Goal: Information Seeking & Learning: Understand process/instructions

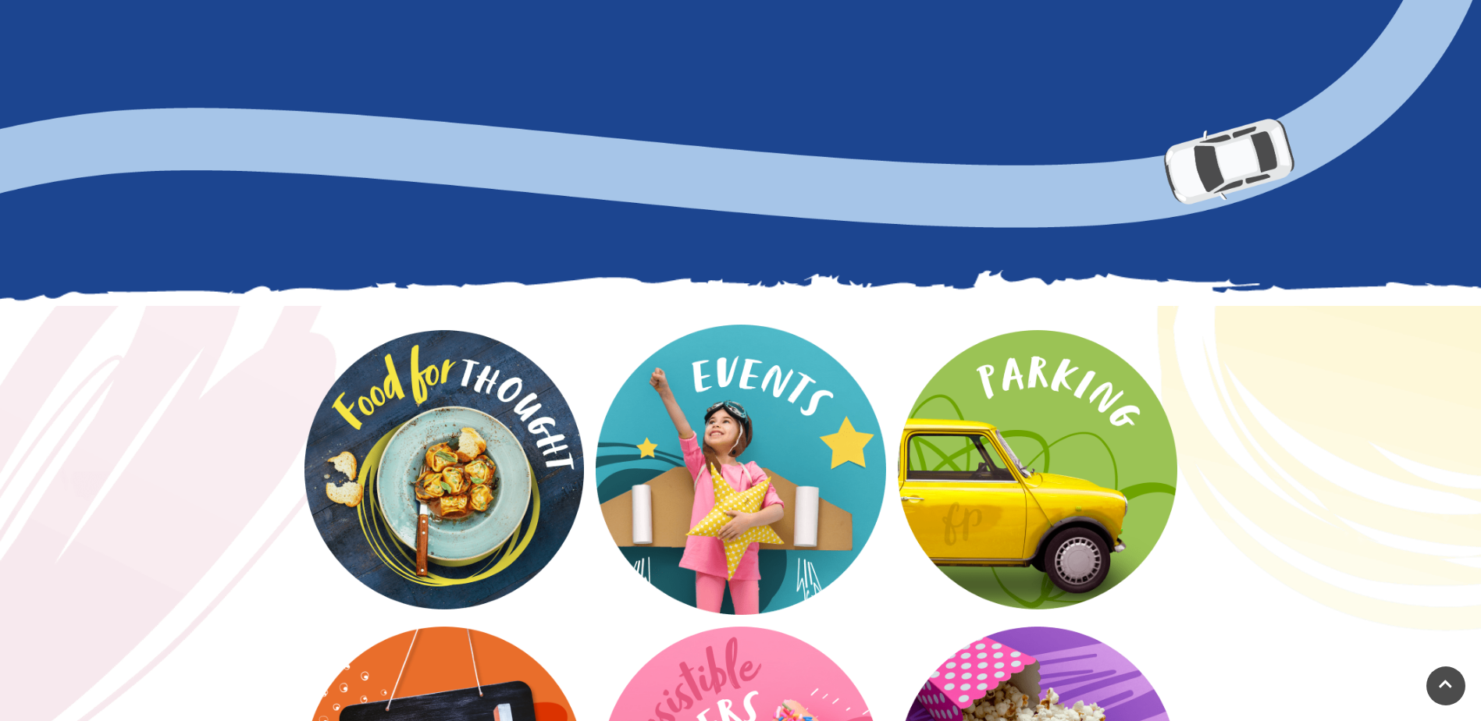
scroll to position [2030, 0]
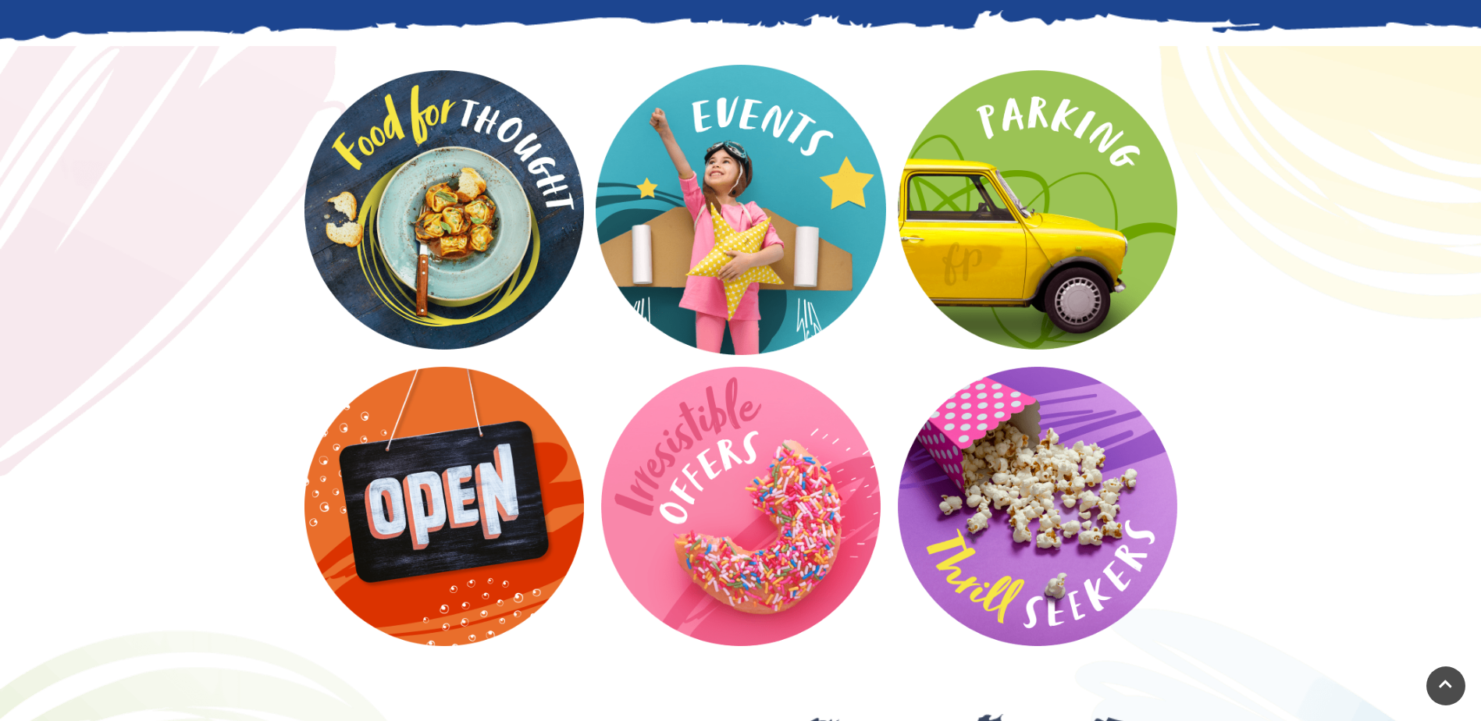
click at [750, 162] on video at bounding box center [741, 210] width 290 height 290
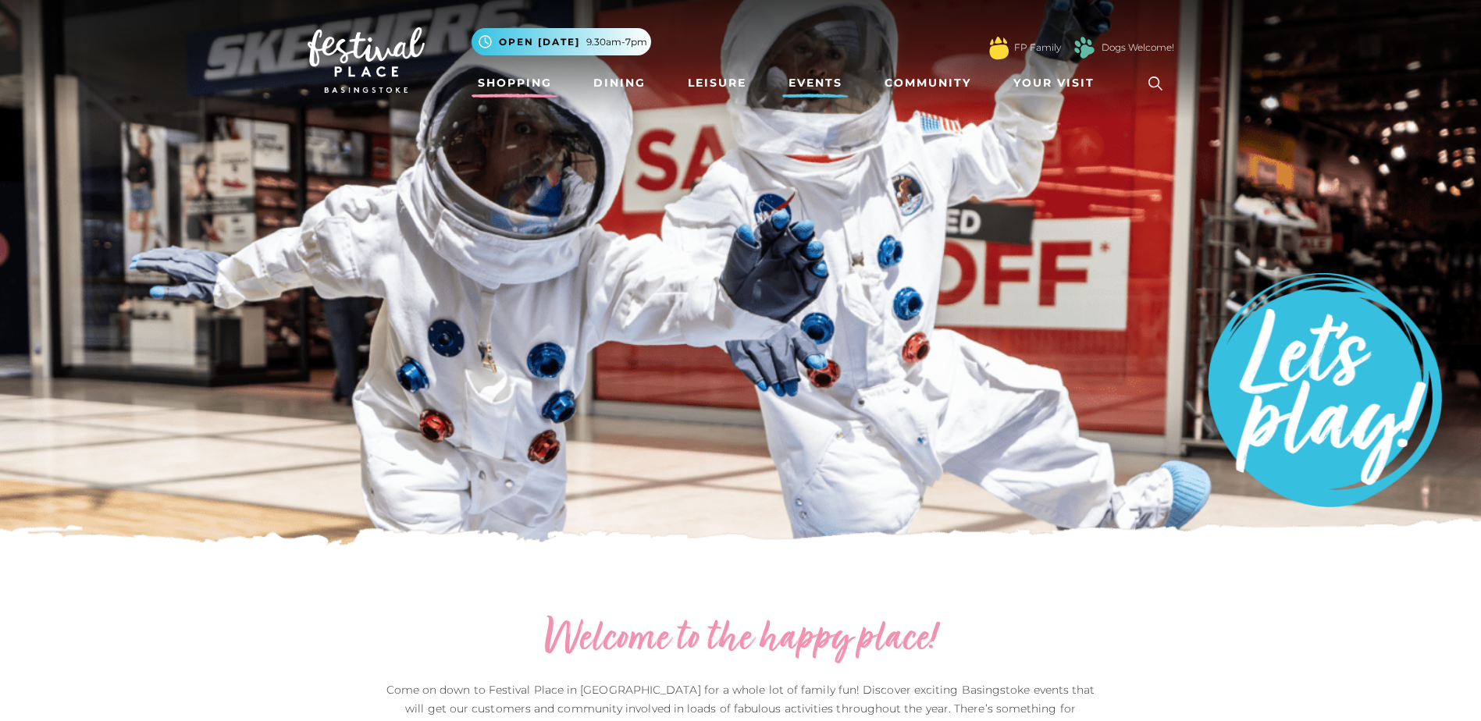
click at [518, 81] on link "Shopping" at bounding box center [515, 83] width 87 height 29
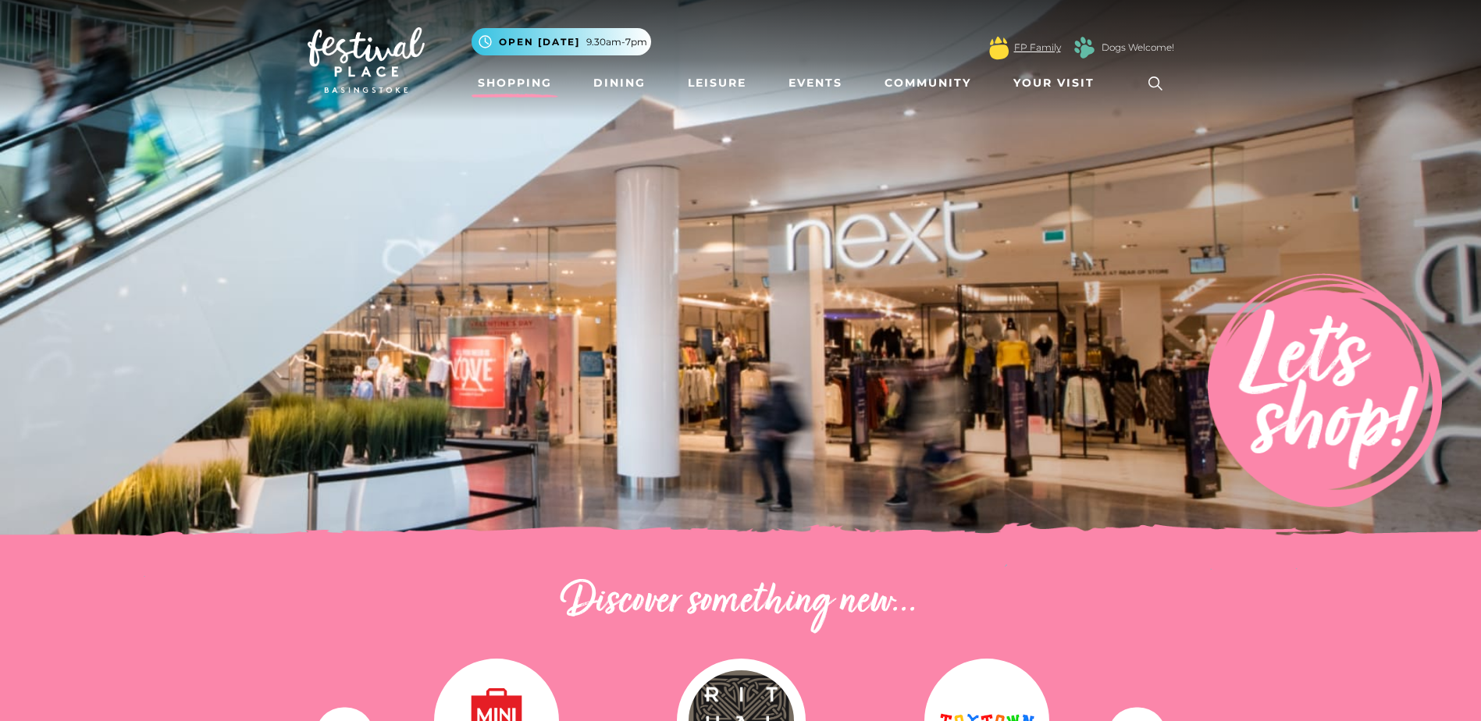
click at [1015, 50] on link "FP Family" at bounding box center [1037, 48] width 47 height 14
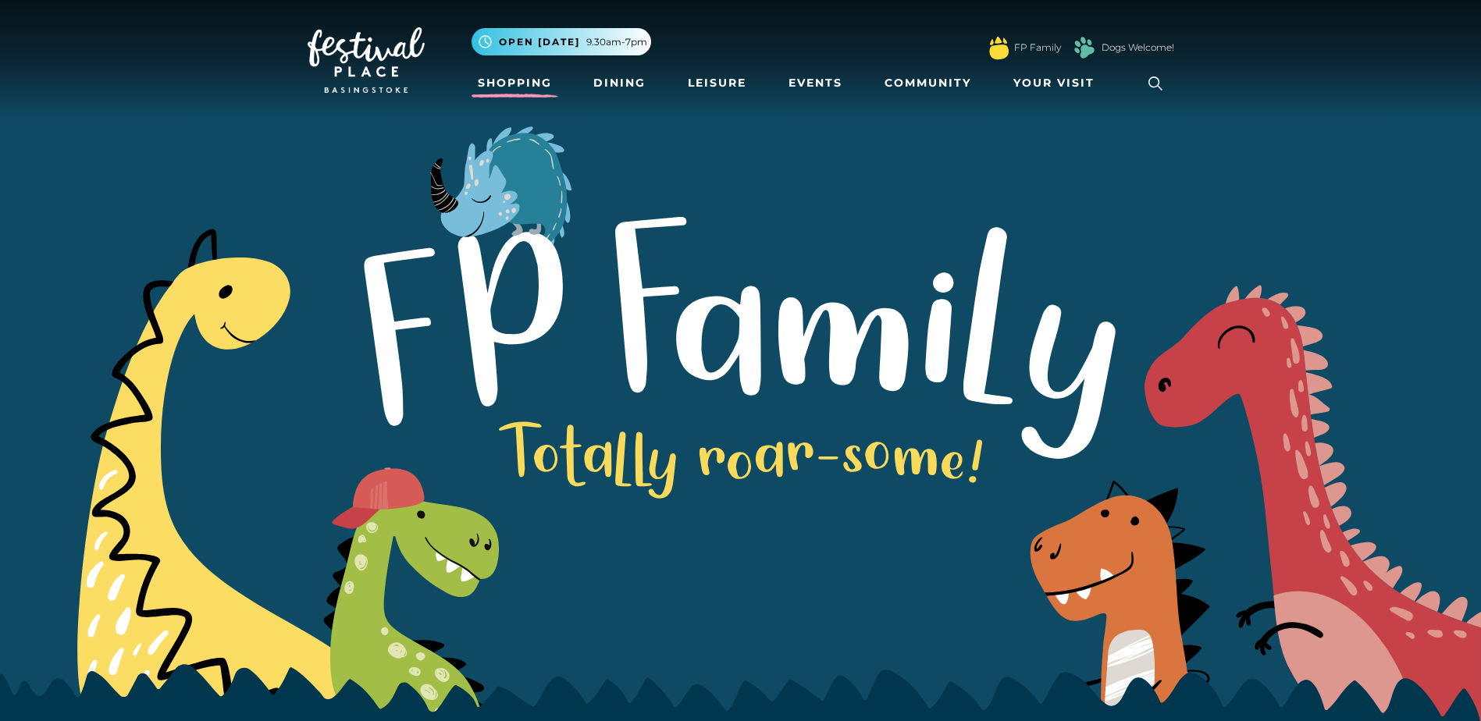
click at [508, 85] on link "Shopping" at bounding box center [515, 83] width 87 height 29
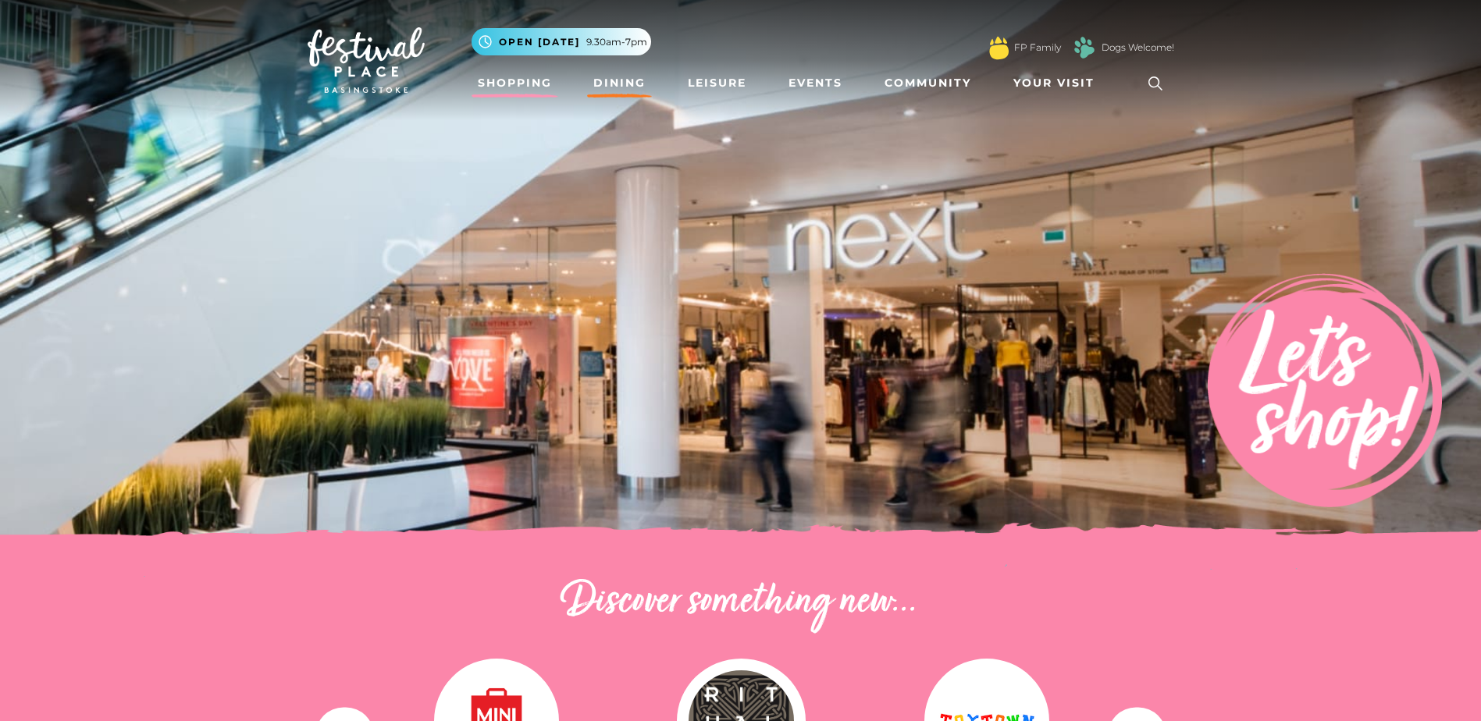
click at [632, 80] on link "Dining" at bounding box center [619, 83] width 65 height 29
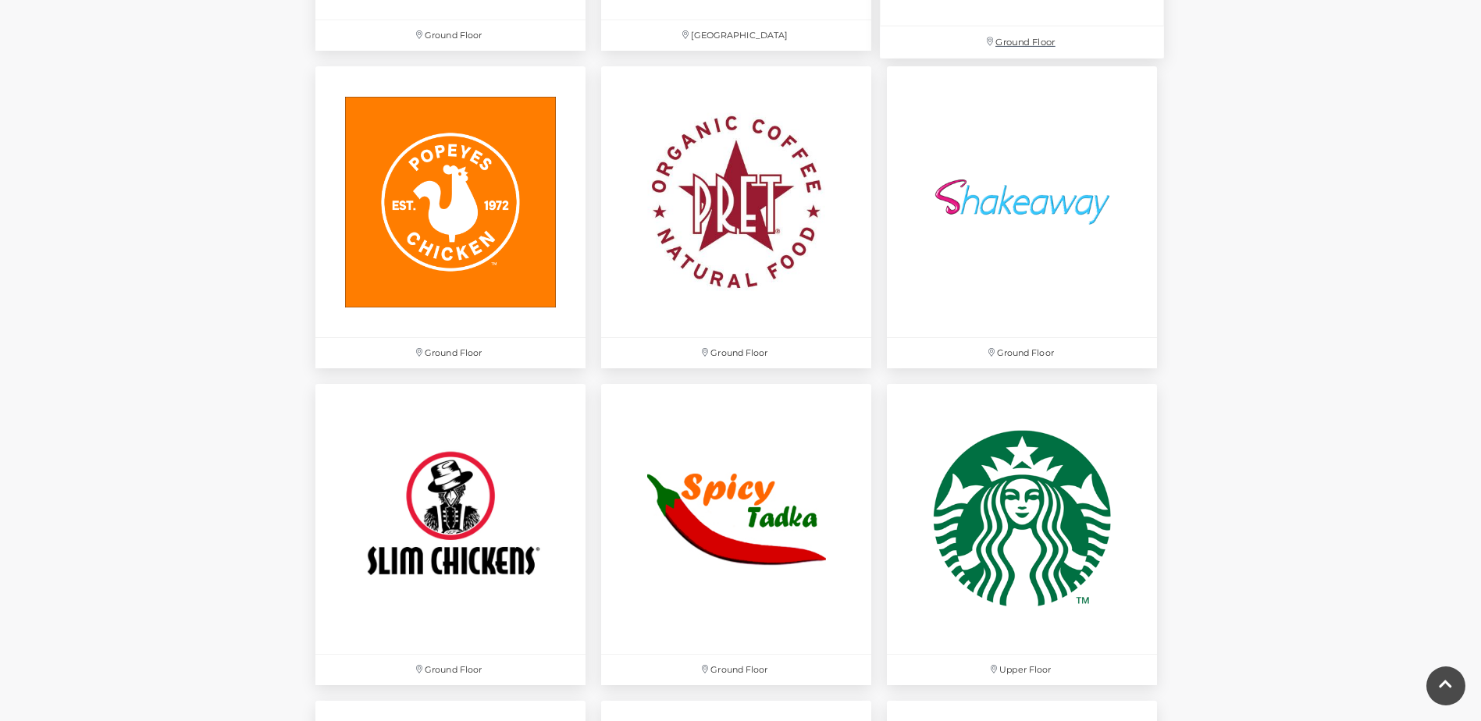
scroll to position [4138, 0]
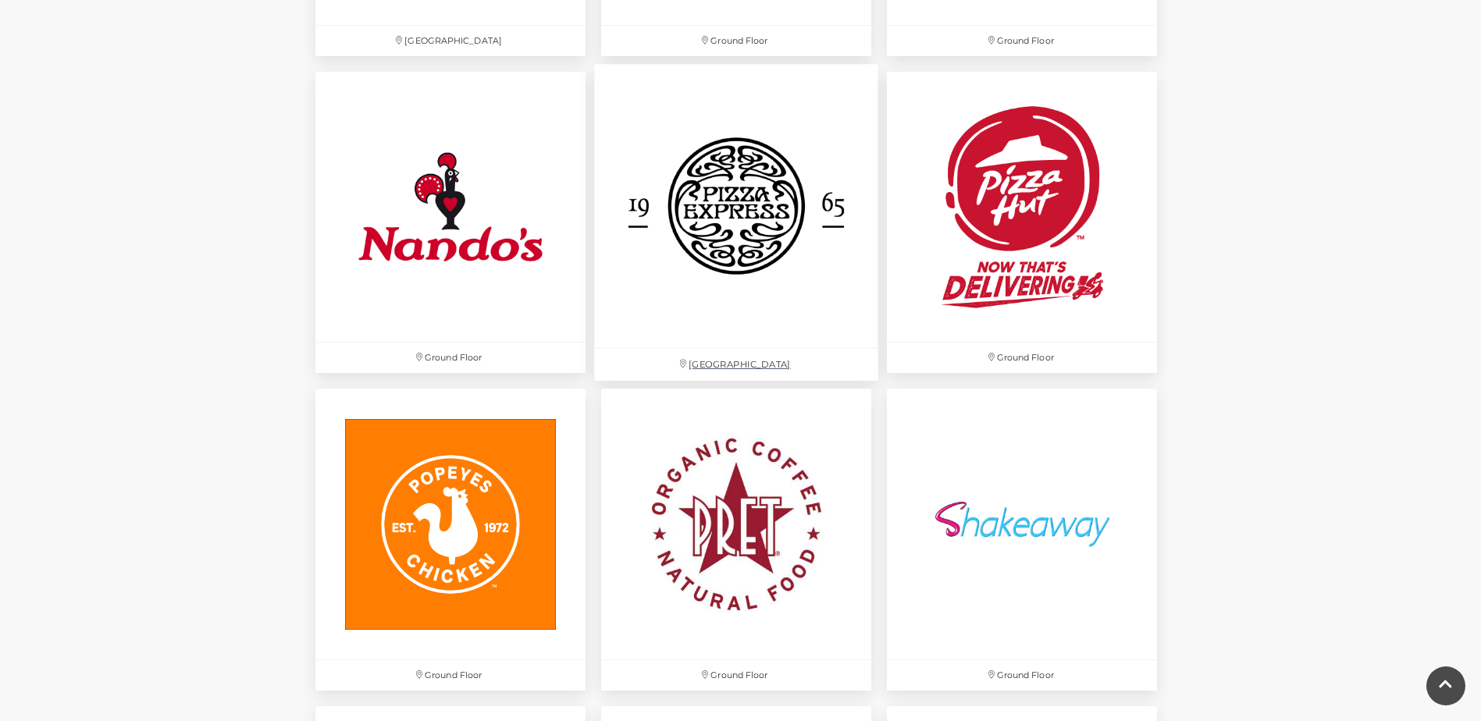
click at [739, 158] on img at bounding box center [736, 207] width 284 height 284
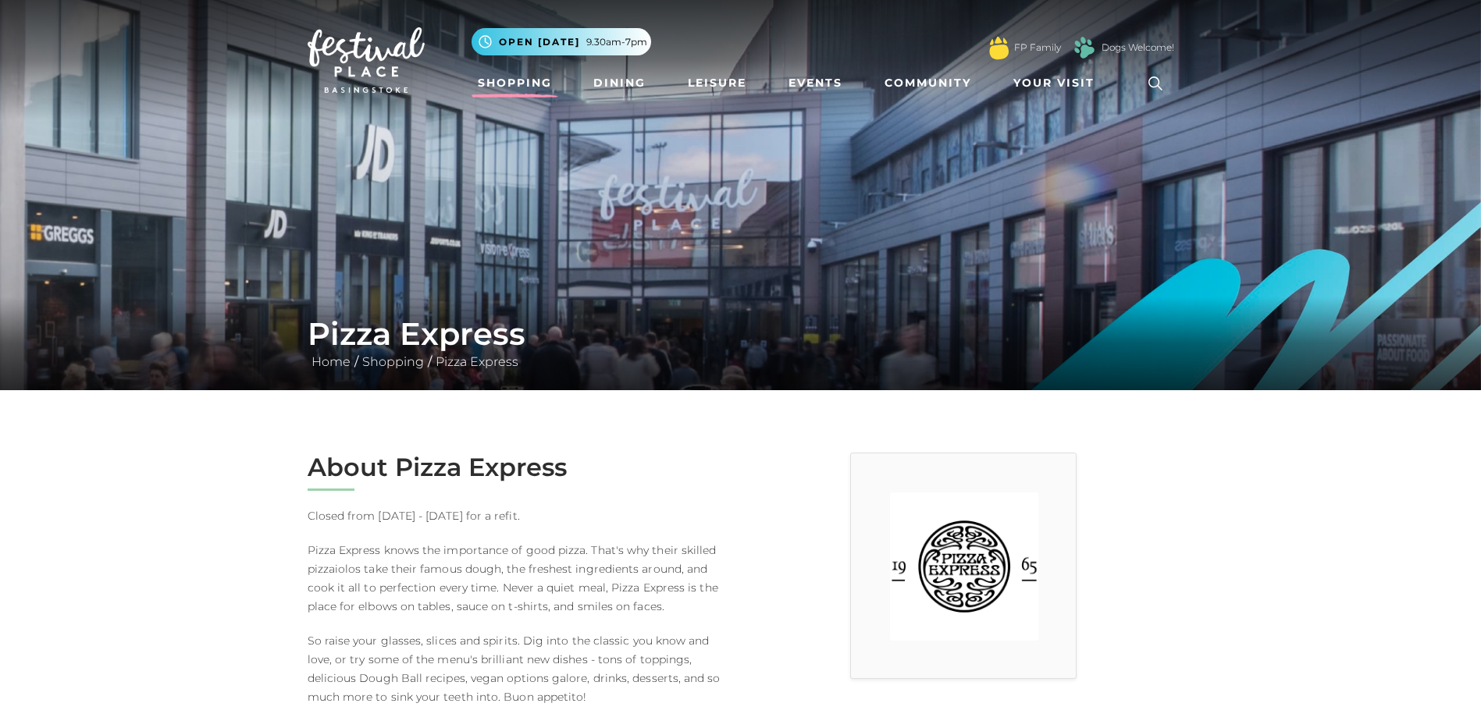
click at [534, 82] on link "Shopping" at bounding box center [515, 83] width 87 height 29
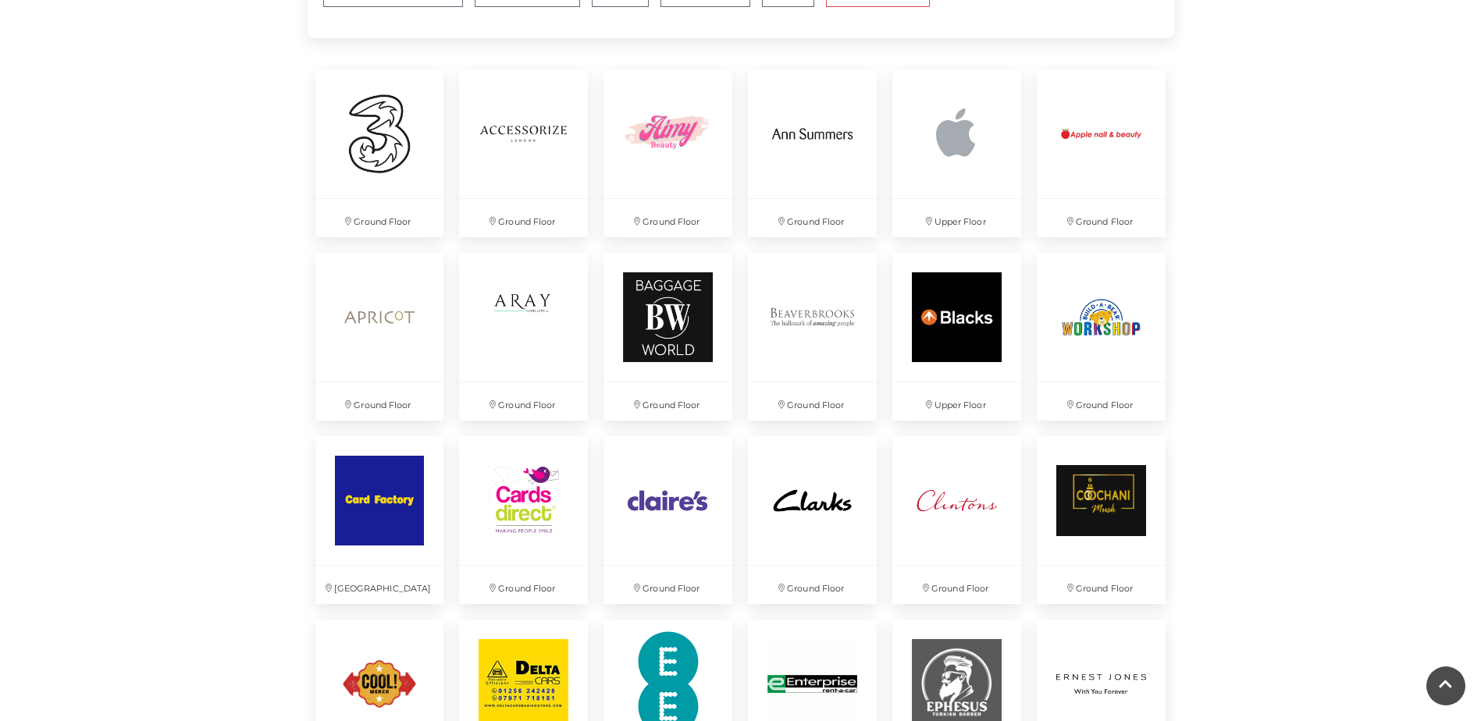
scroll to position [1327, 0]
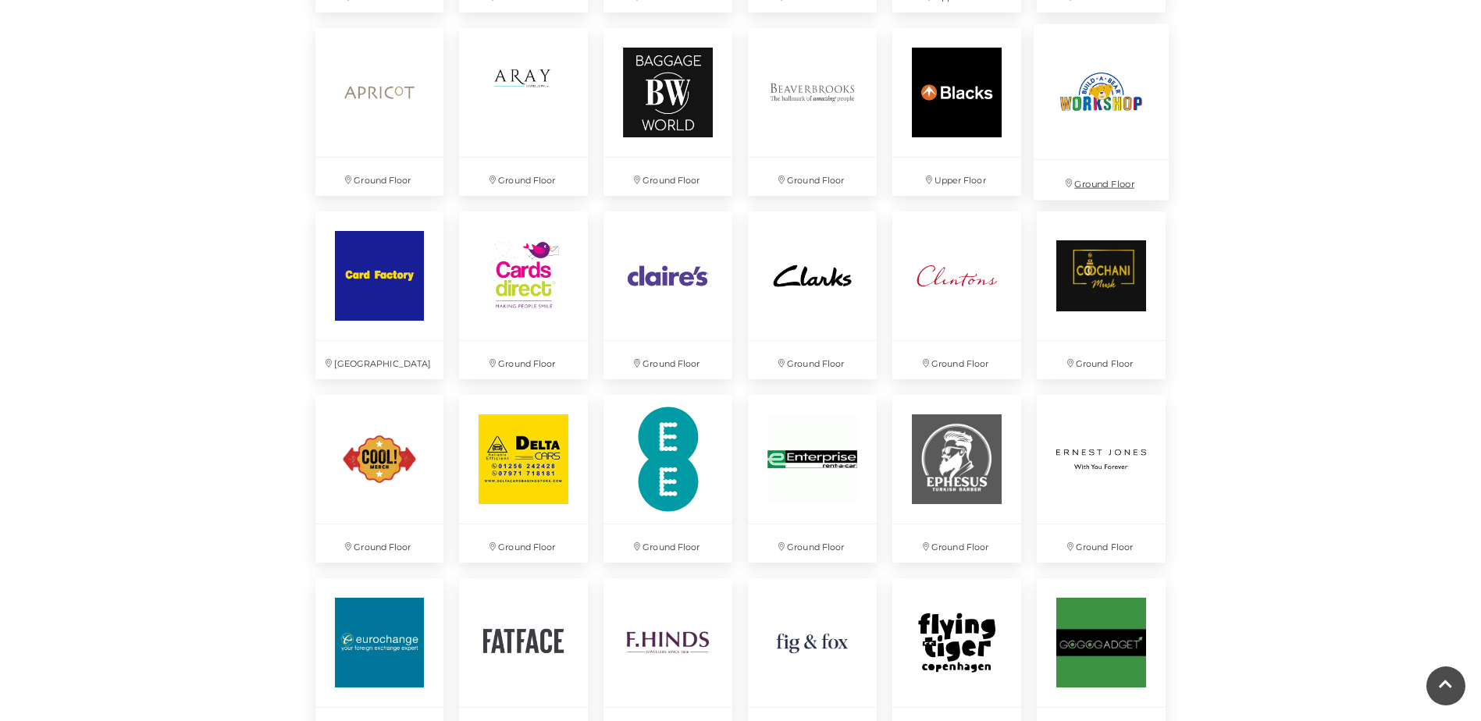
click at [1104, 85] on img at bounding box center [1101, 91] width 135 height 135
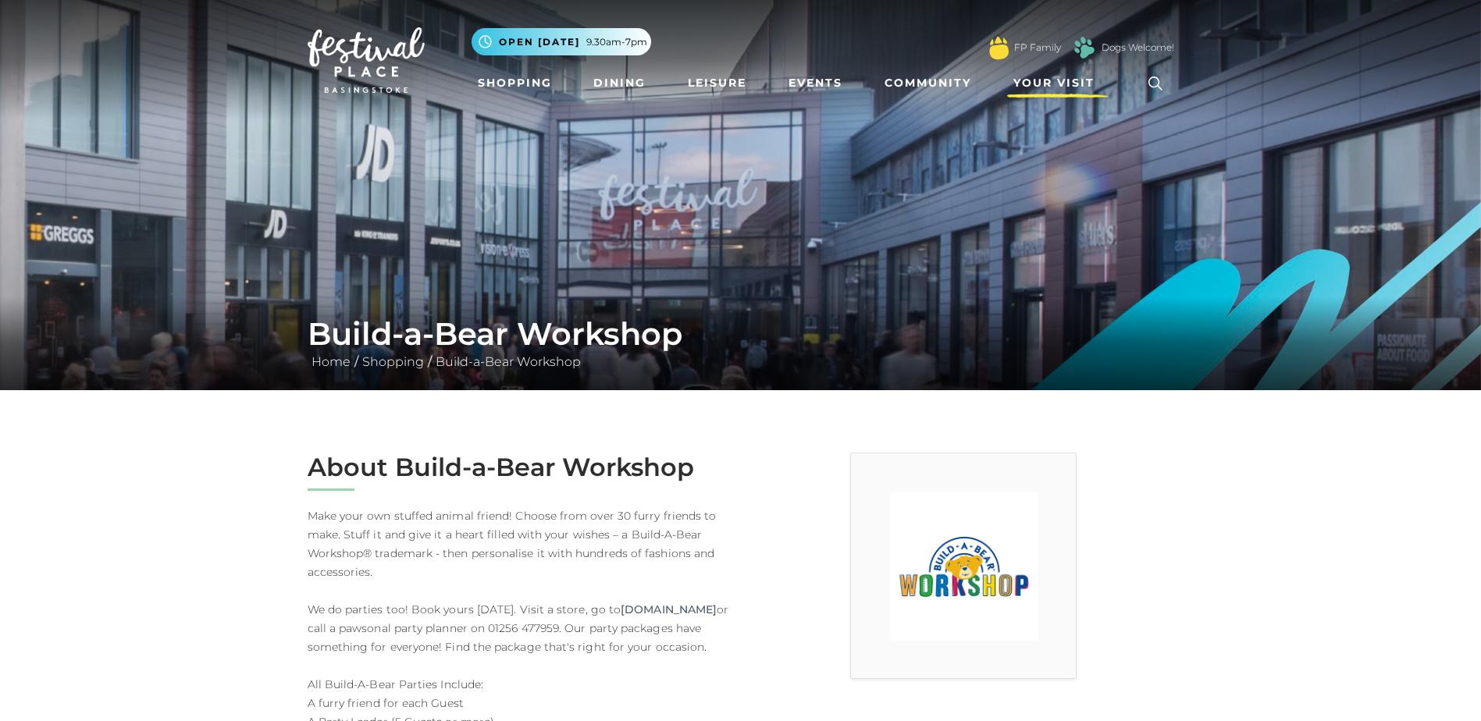
click at [1042, 75] on span "Your Visit" at bounding box center [1053, 83] width 81 height 16
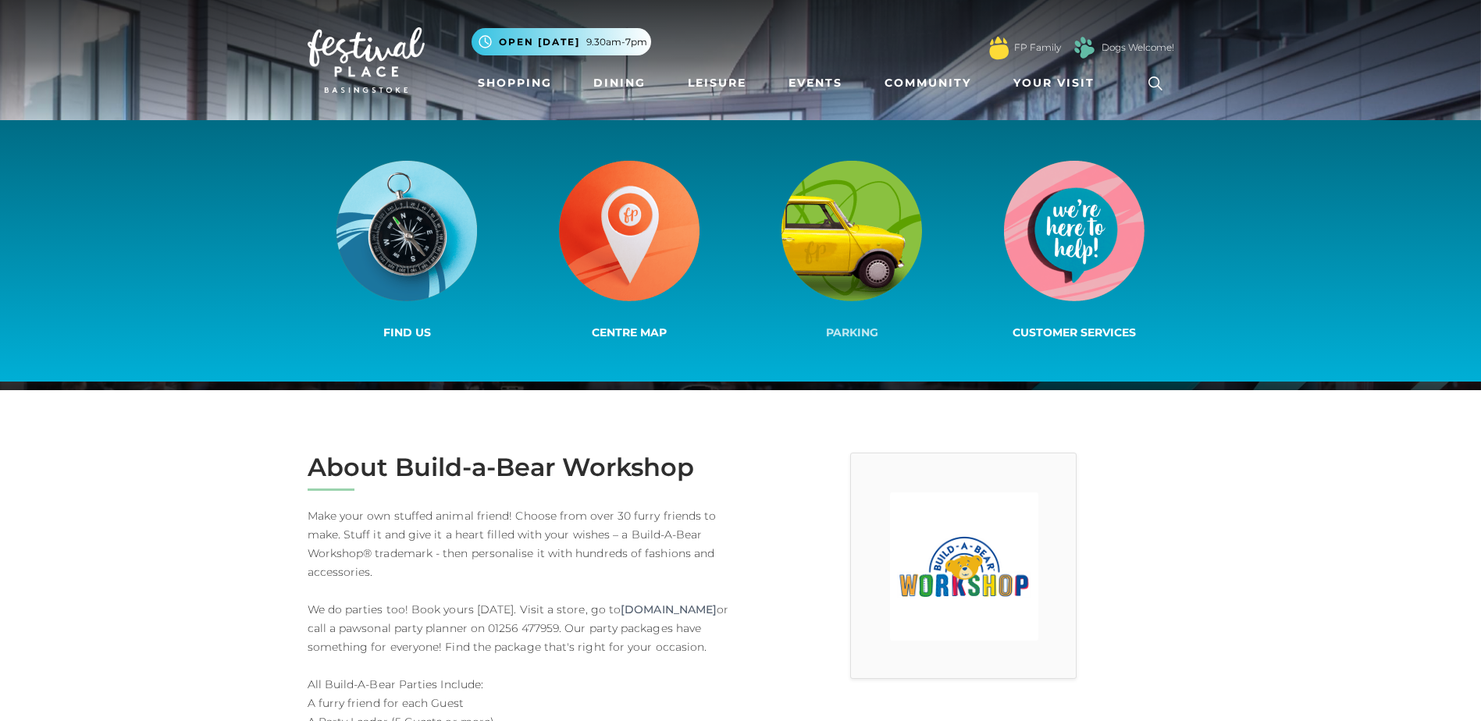
click at [841, 231] on img at bounding box center [852, 231] width 141 height 141
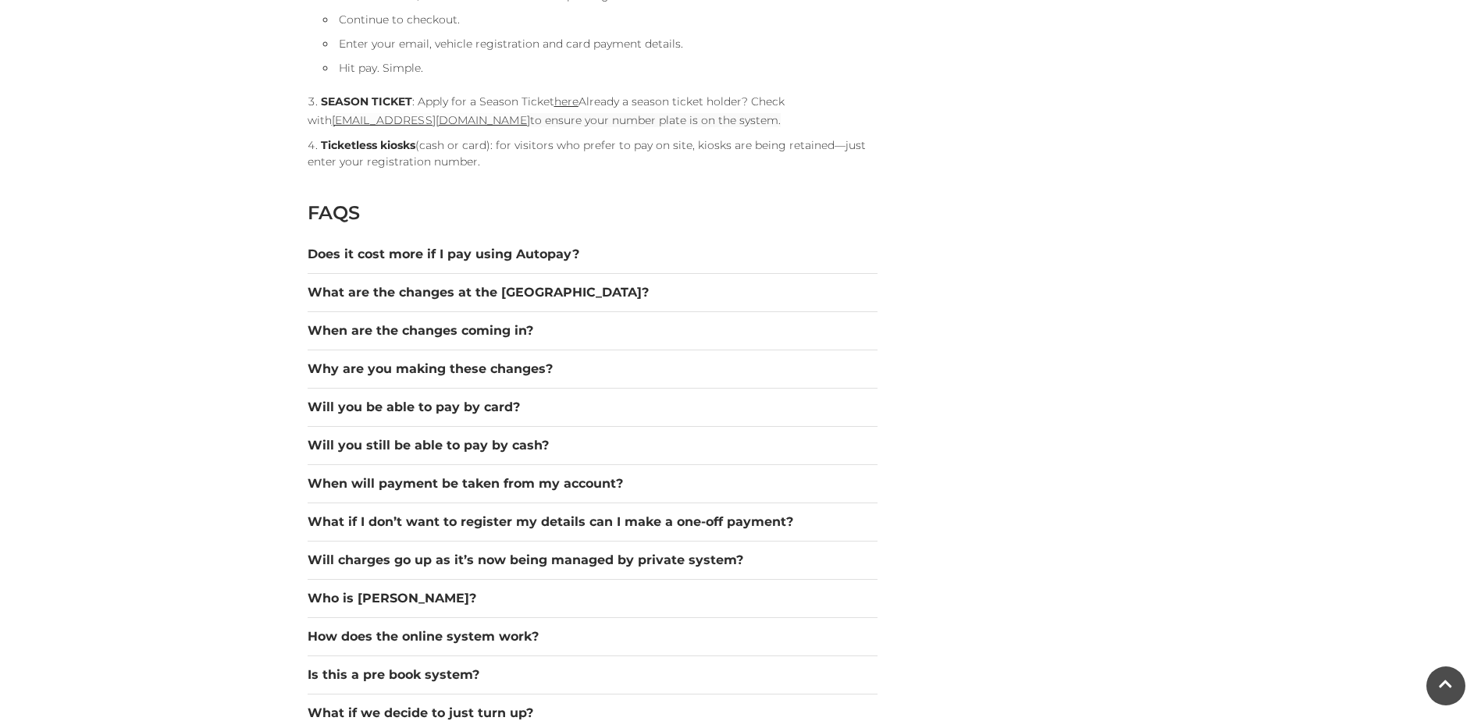
scroll to position [2030, 0]
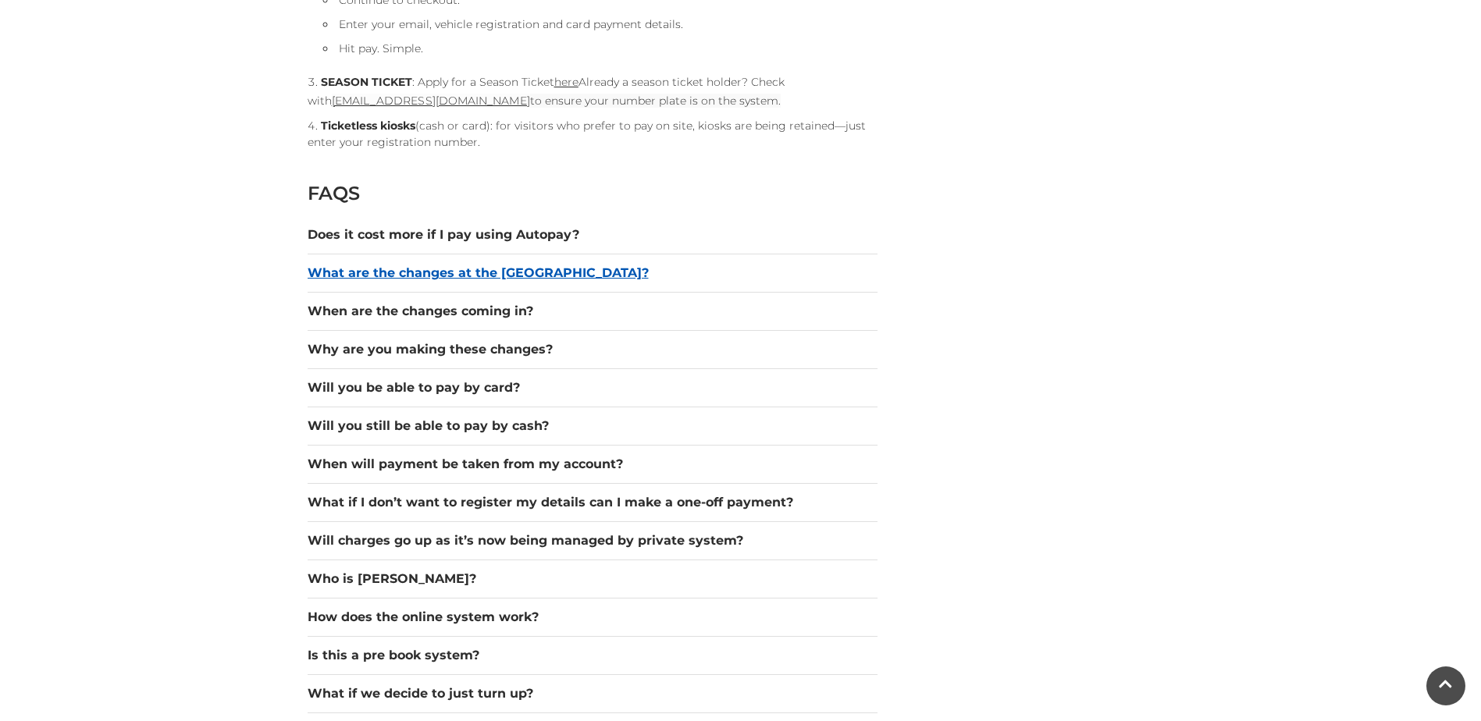
click at [532, 275] on button "What are the changes at the [GEOGRAPHIC_DATA]?" at bounding box center [593, 273] width 570 height 19
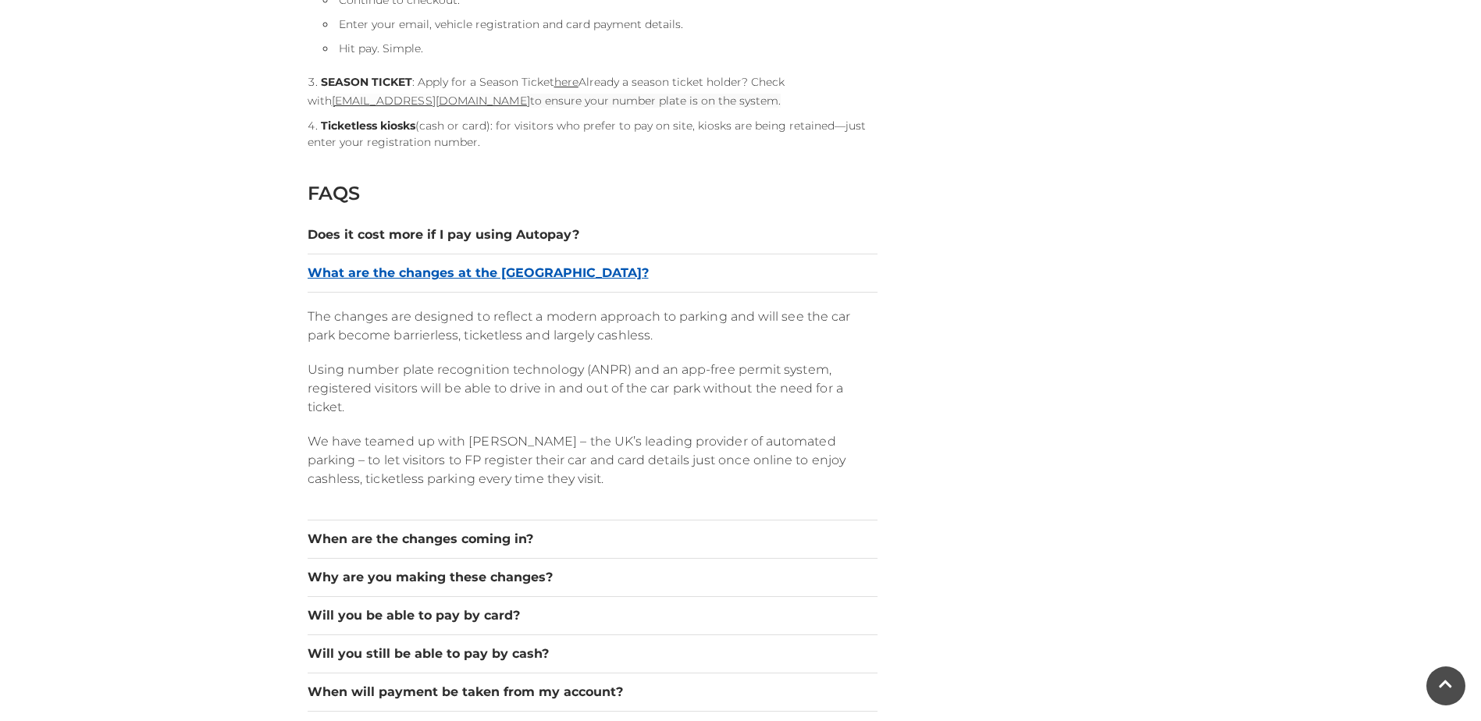
click at [532, 275] on button "What are the changes at the [GEOGRAPHIC_DATA]?" at bounding box center [593, 273] width 570 height 19
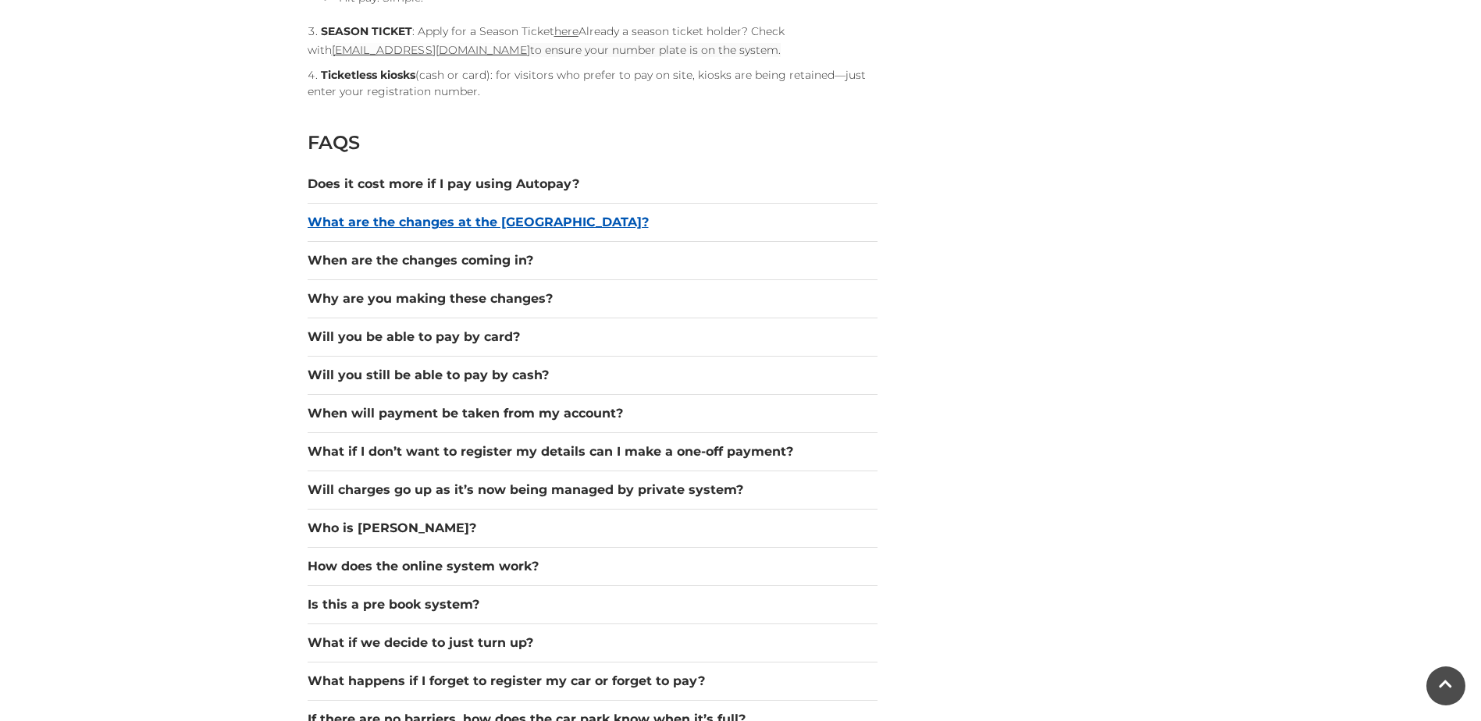
scroll to position [2108, 0]
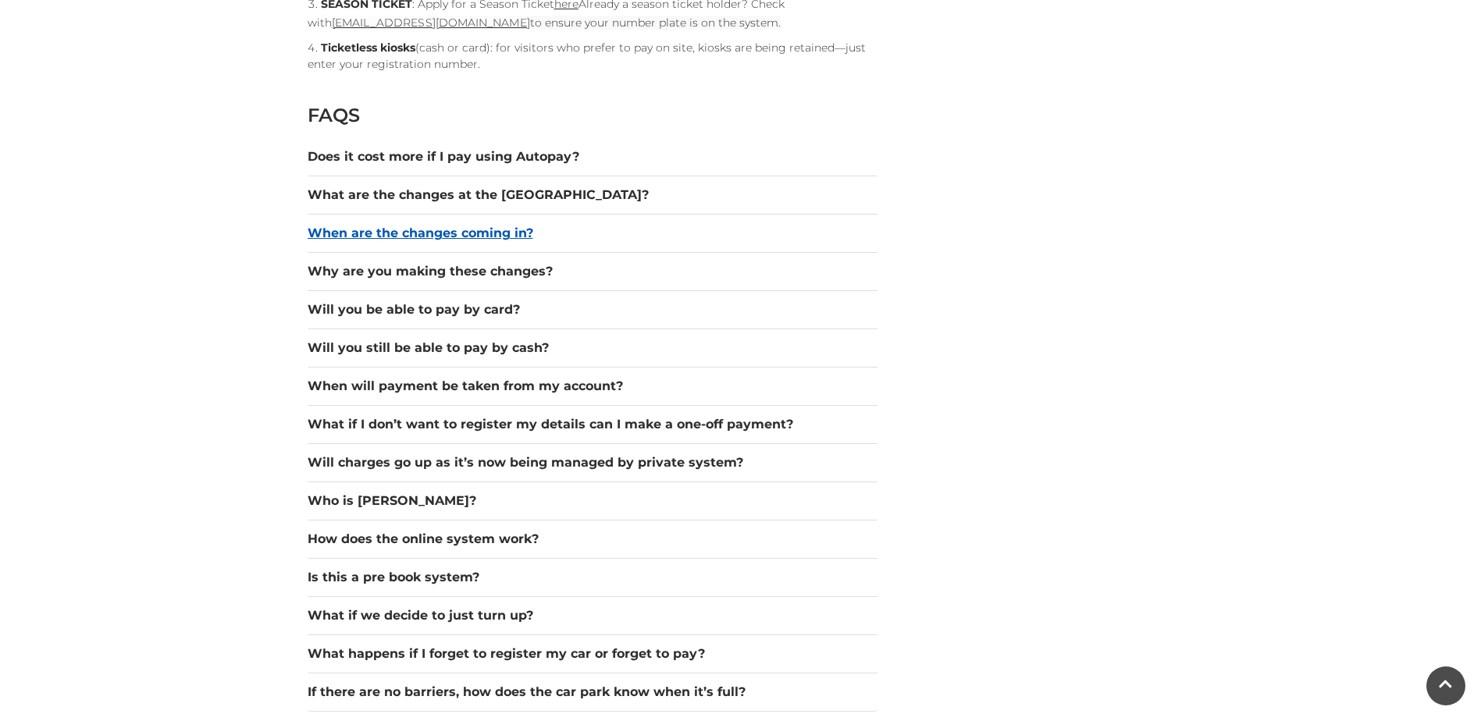
click at [495, 232] on button "When are the changes coming in?" at bounding box center [593, 233] width 570 height 19
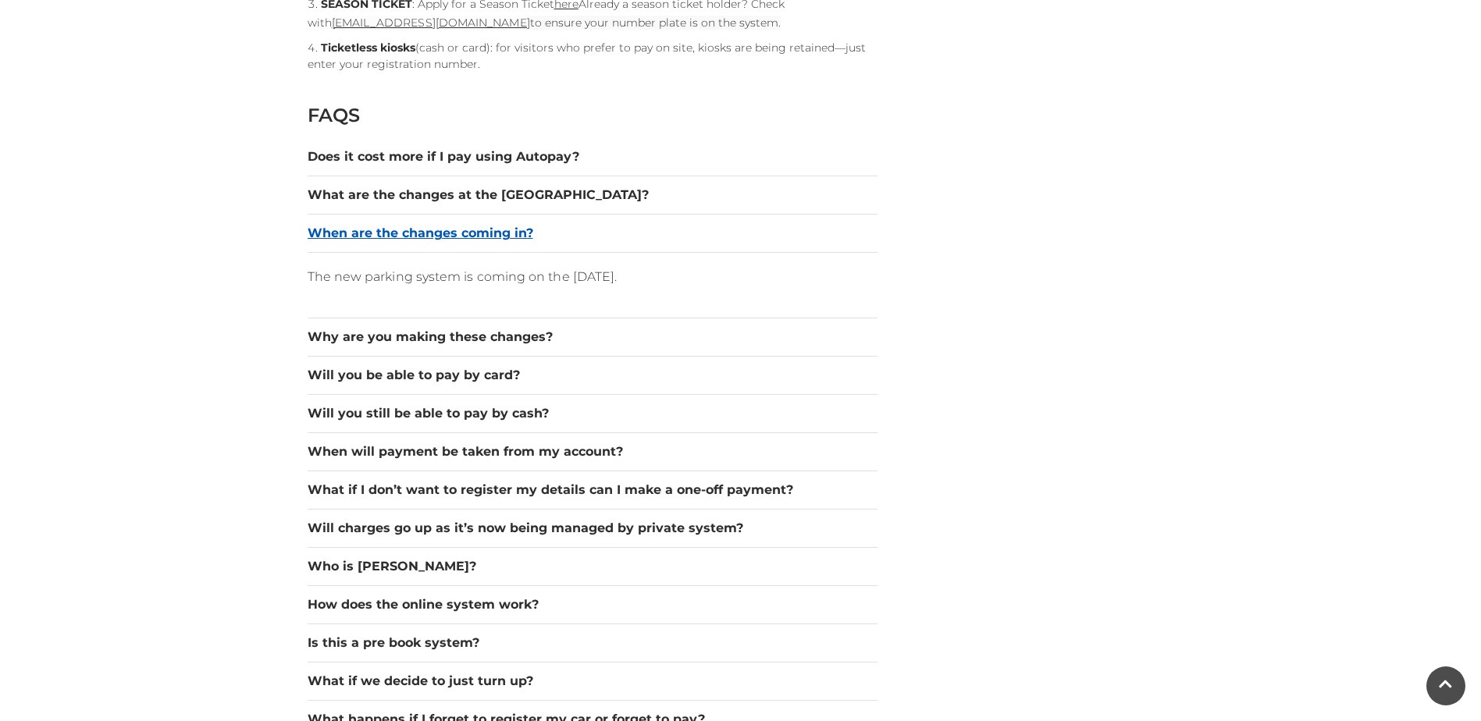
click at [495, 232] on button "When are the changes coming in?" at bounding box center [593, 233] width 570 height 19
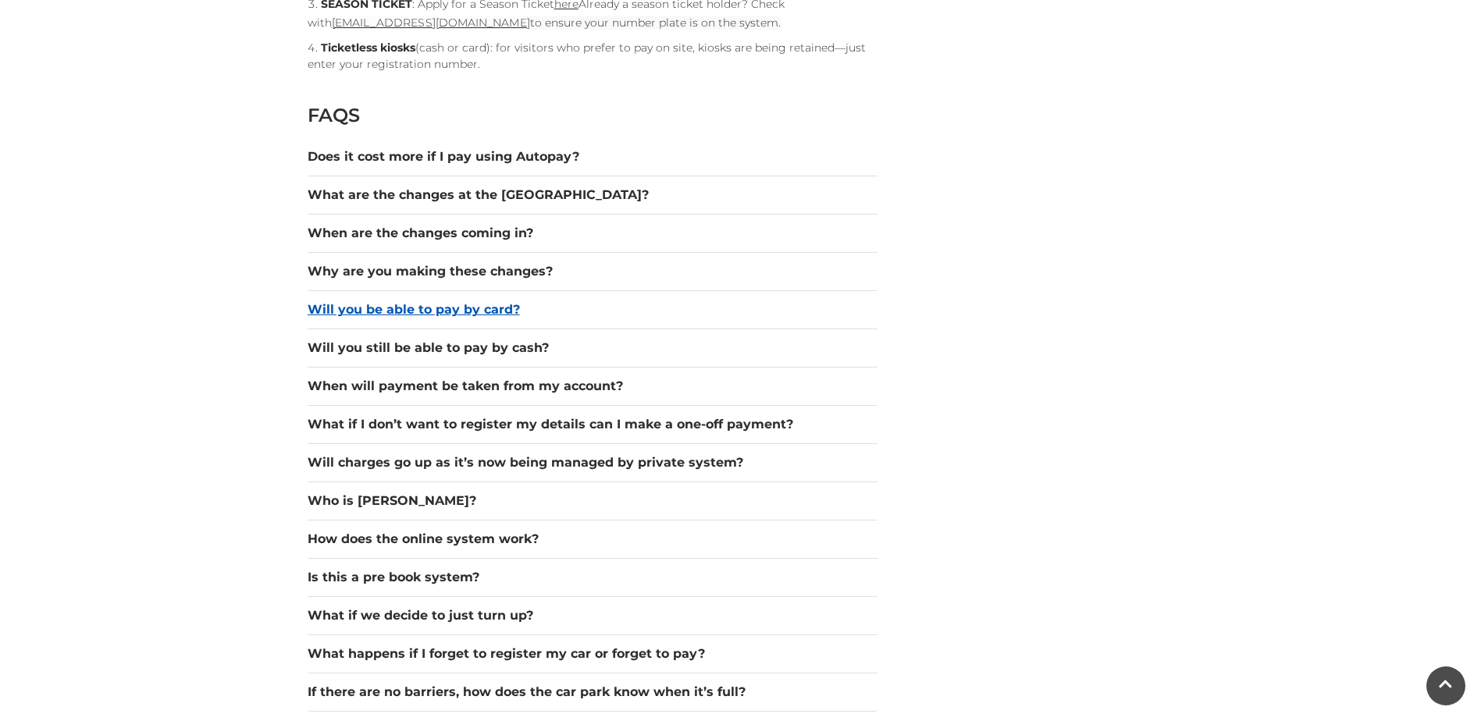
click at [468, 308] on button "Will you be able to pay by card?" at bounding box center [593, 310] width 570 height 19
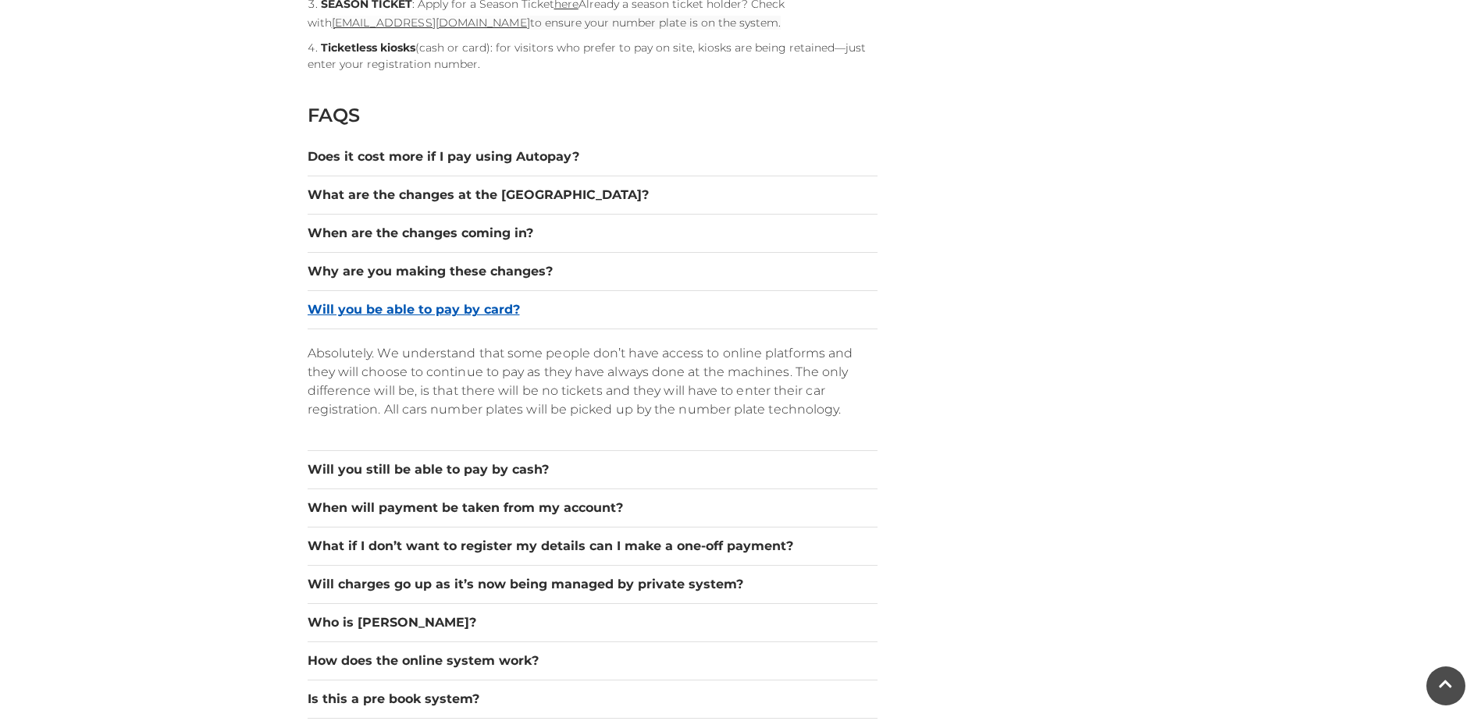
click at [468, 308] on button "Will you be able to pay by card?" at bounding box center [593, 310] width 570 height 19
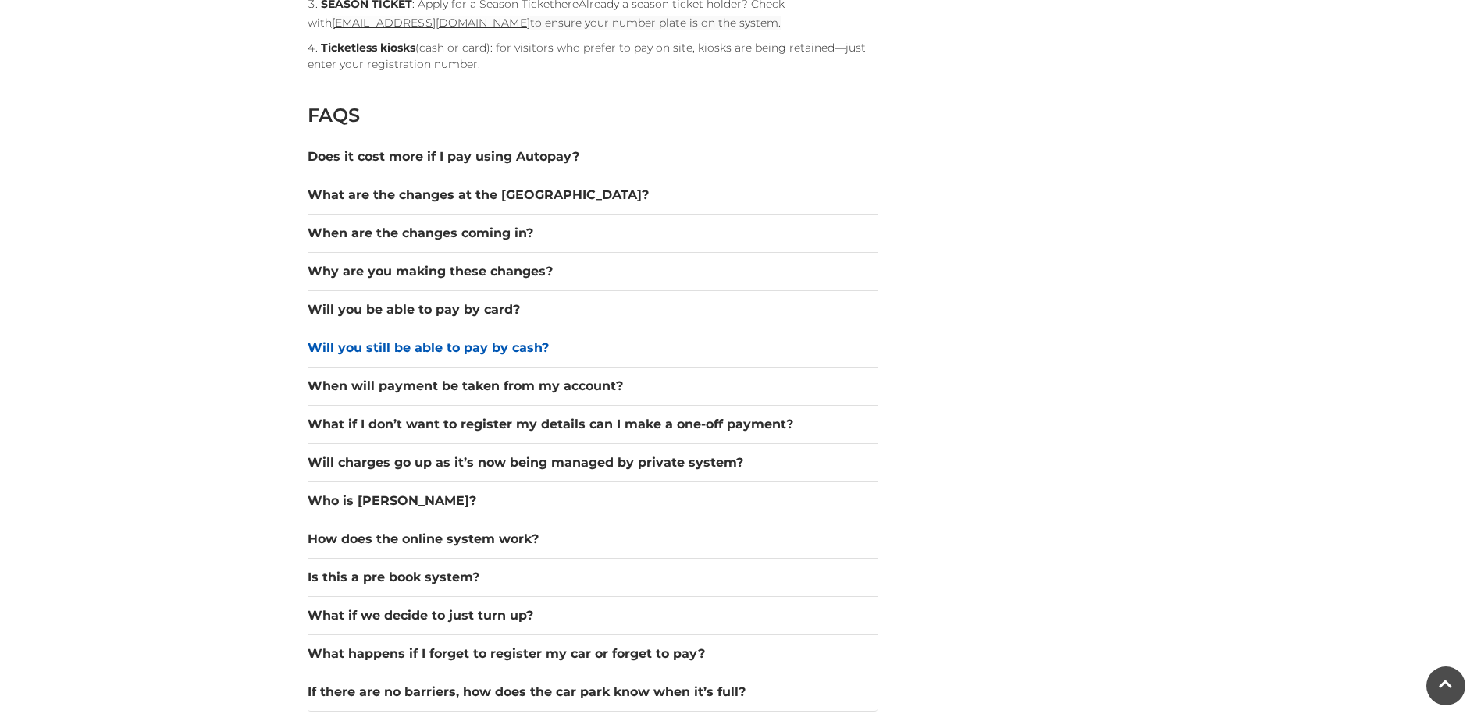
click at [420, 347] on button "Will you still be able to pay by cash?" at bounding box center [593, 348] width 570 height 19
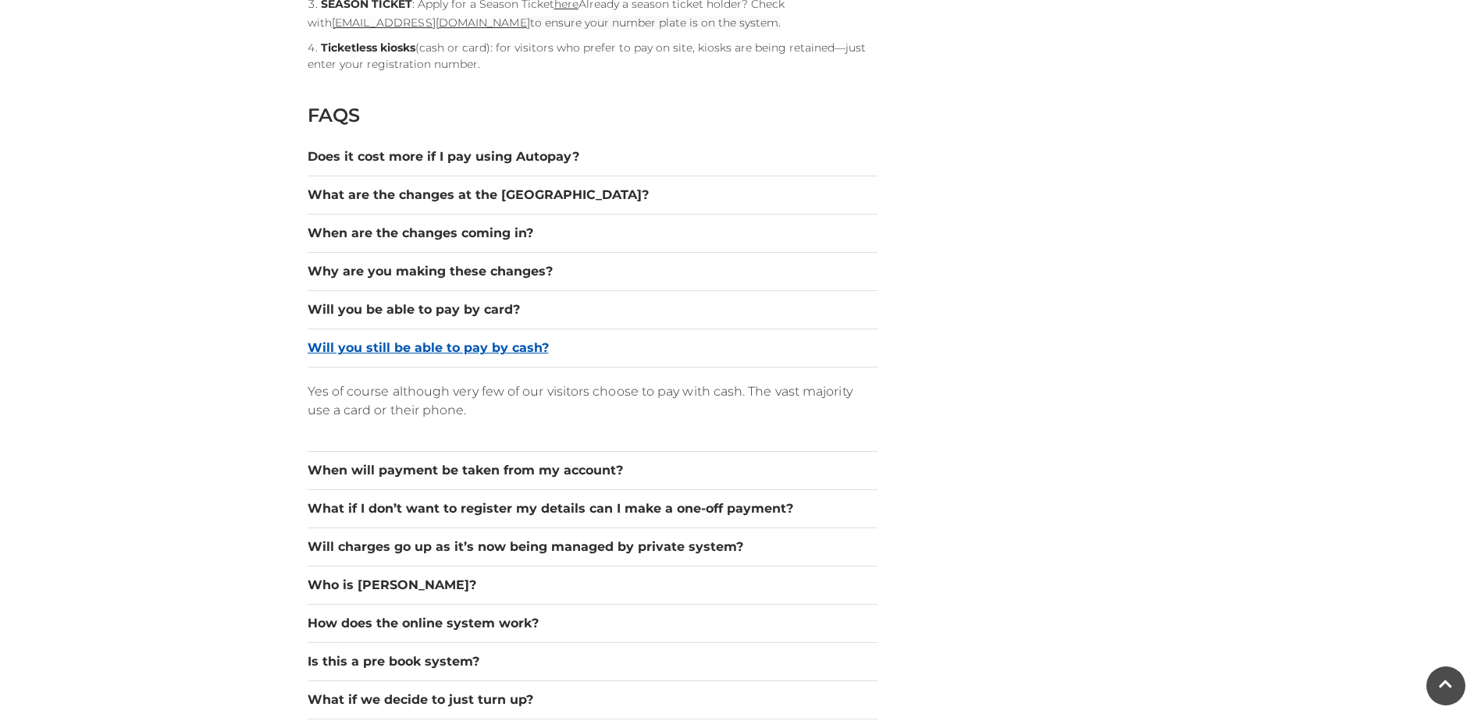
click at [419, 351] on button "Will you still be able to pay by cash?" at bounding box center [593, 348] width 570 height 19
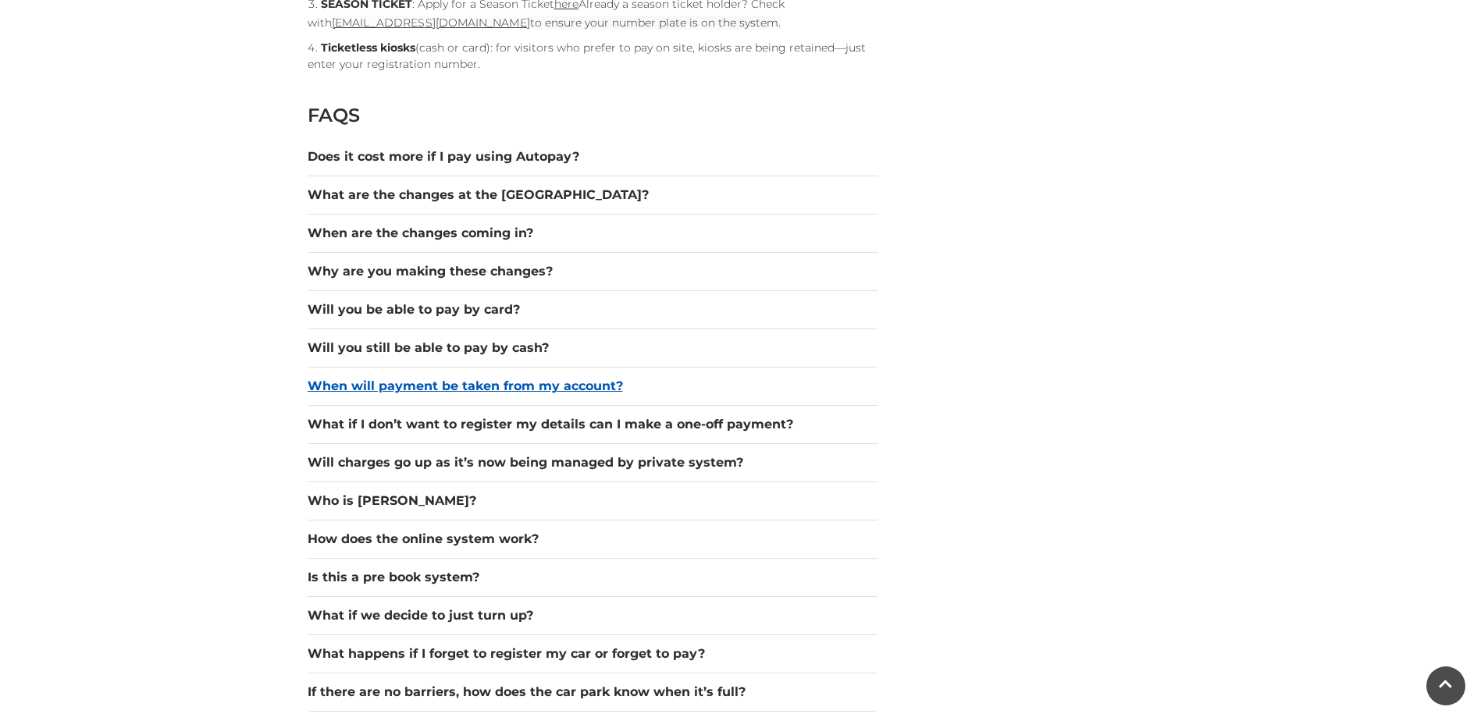
click at [439, 386] on button "When will payment be taken from my account?" at bounding box center [593, 386] width 570 height 19
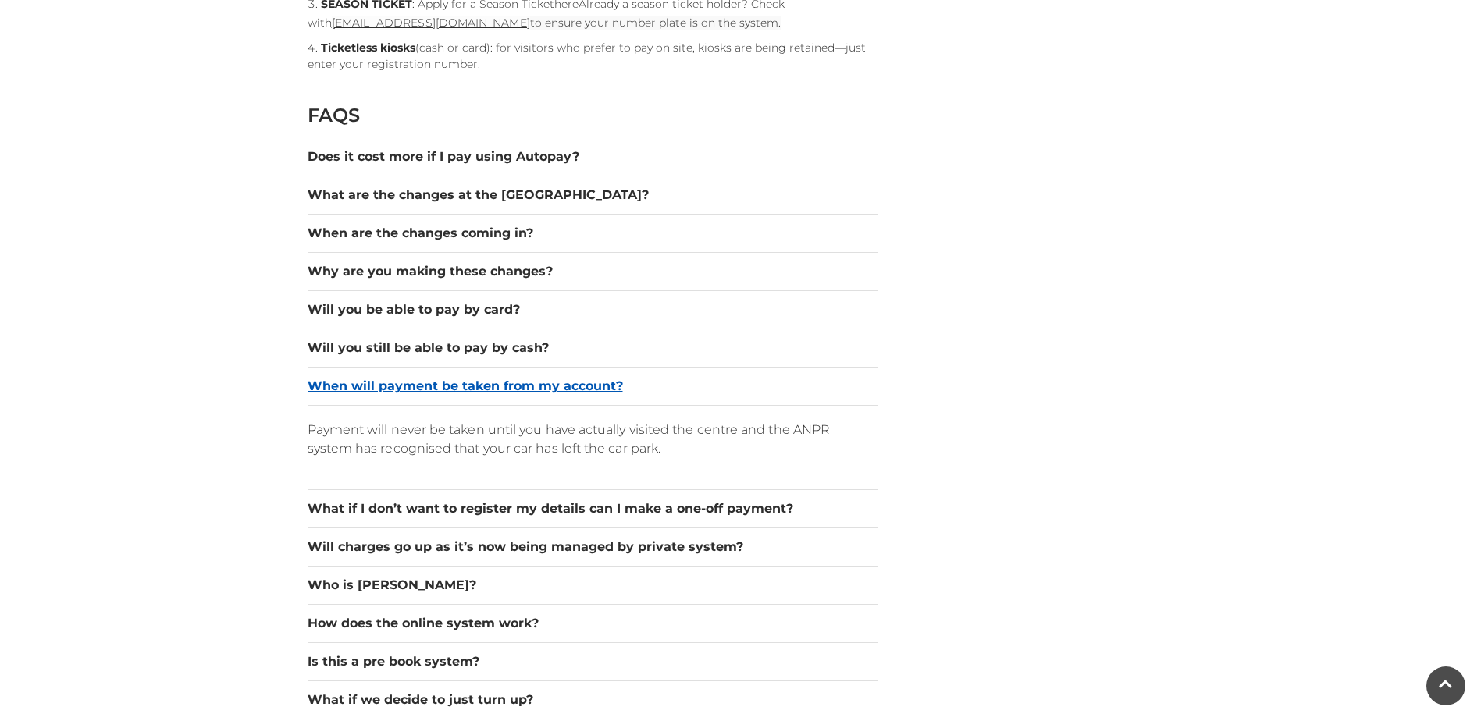
click at [439, 386] on button "When will payment be taken from my account?" at bounding box center [593, 386] width 570 height 19
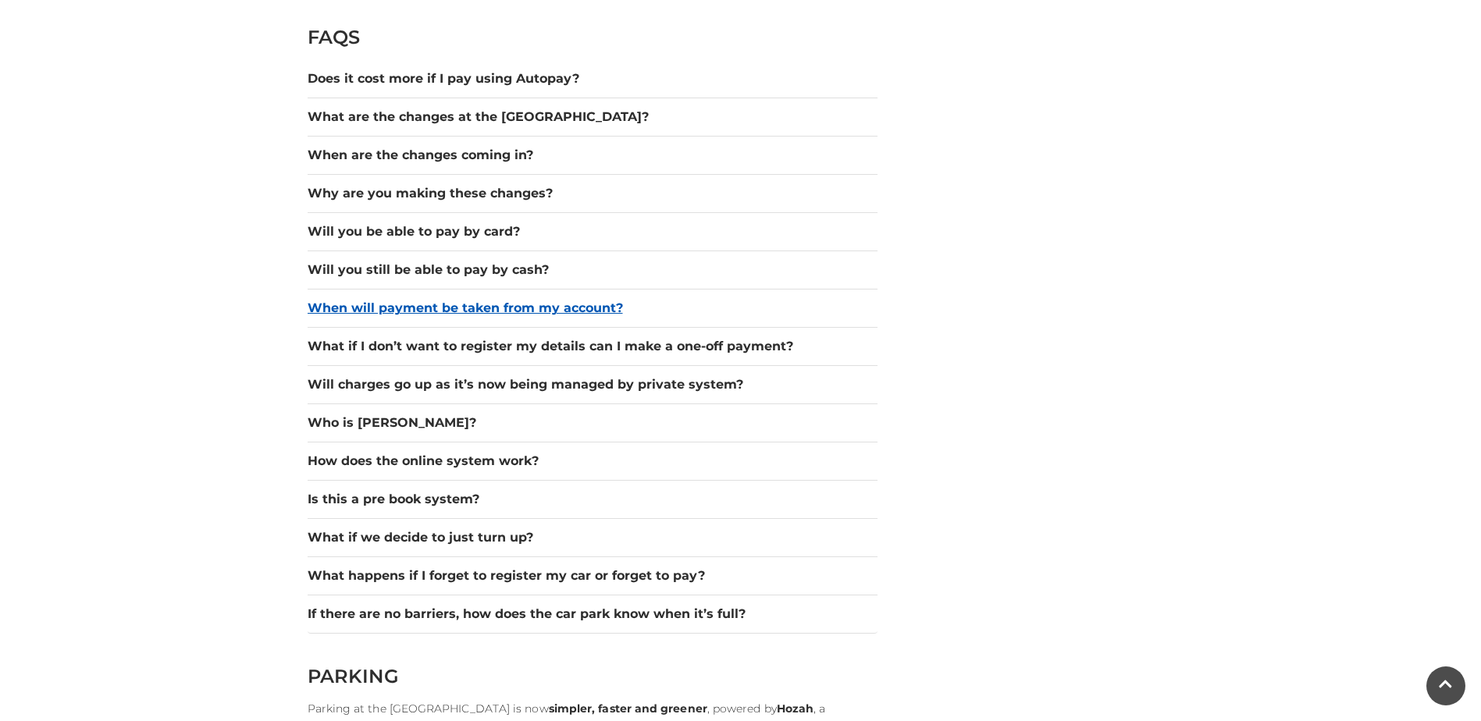
scroll to position [2264, 0]
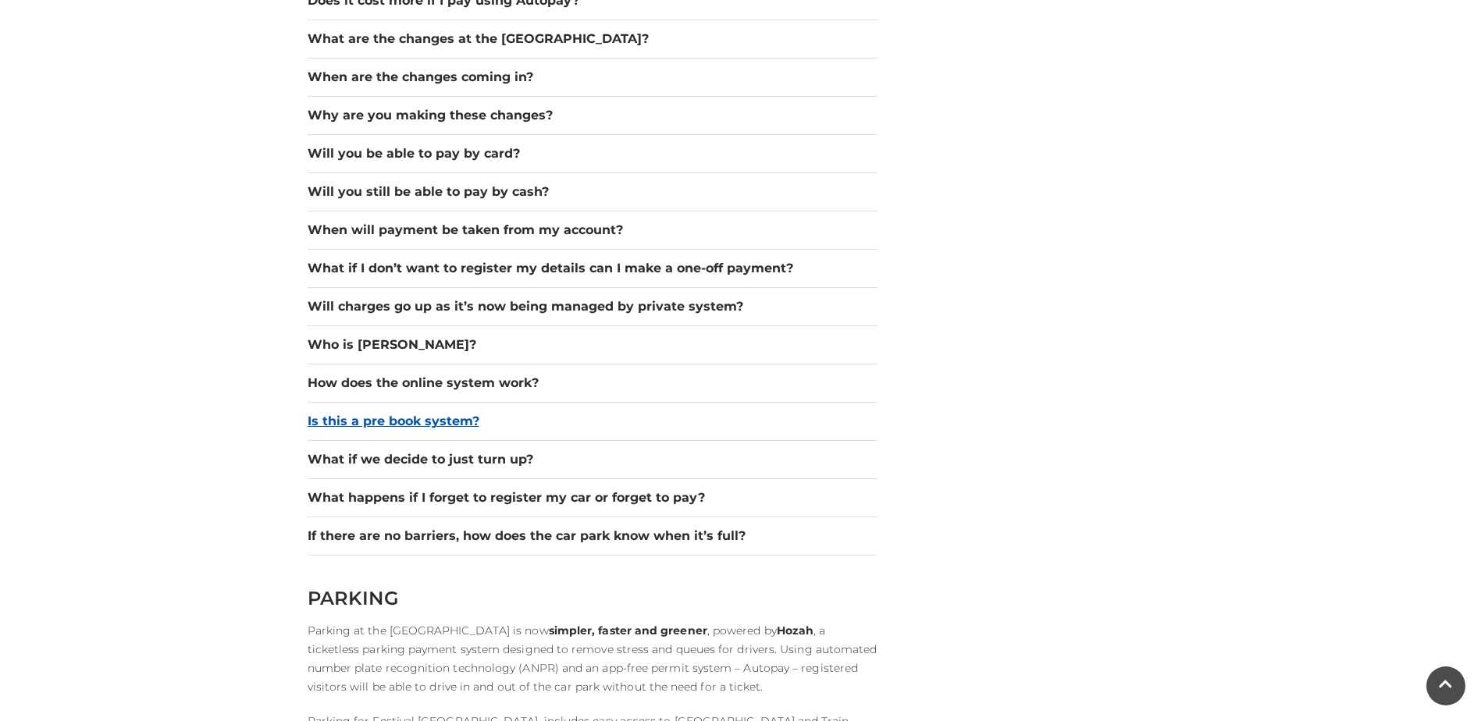
click at [411, 424] on button "Is this a pre book system?" at bounding box center [593, 421] width 570 height 19
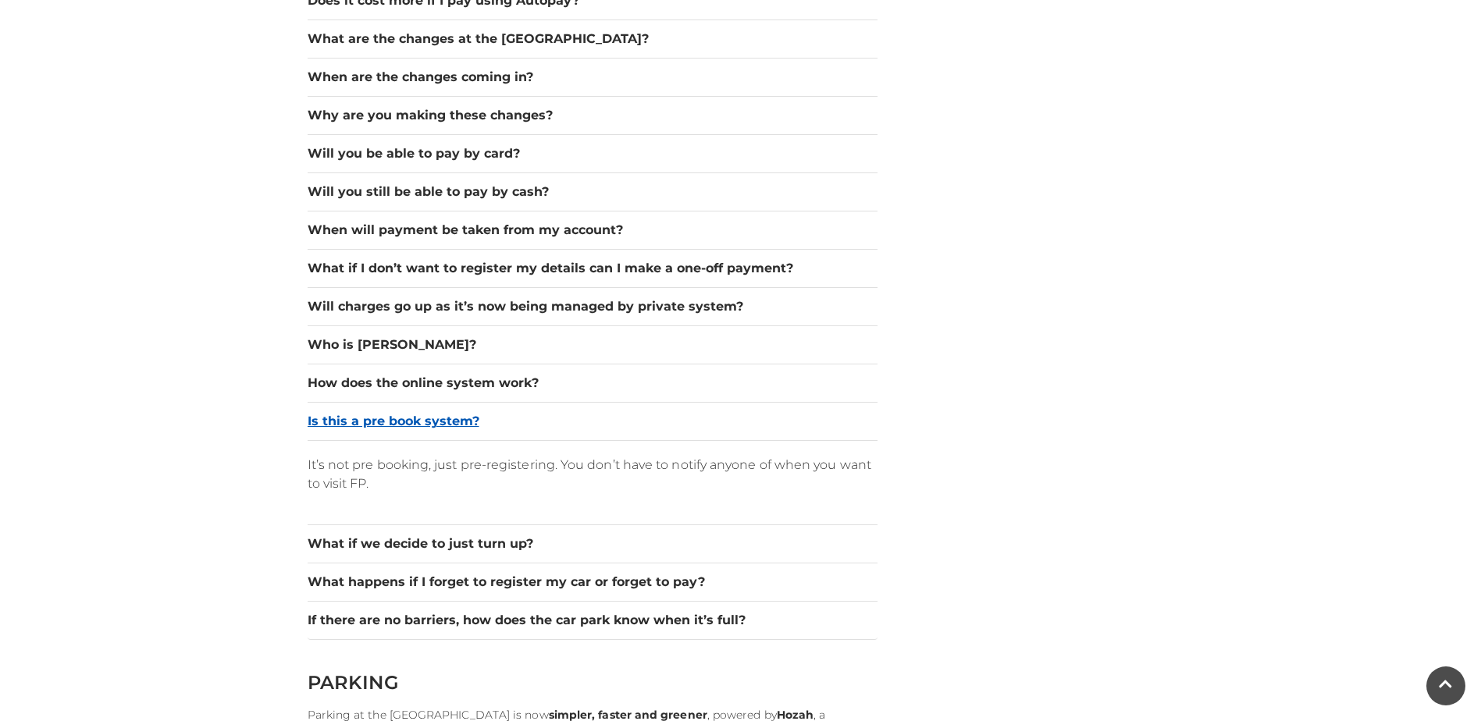
click at [406, 416] on button "Is this a pre book system?" at bounding box center [593, 421] width 570 height 19
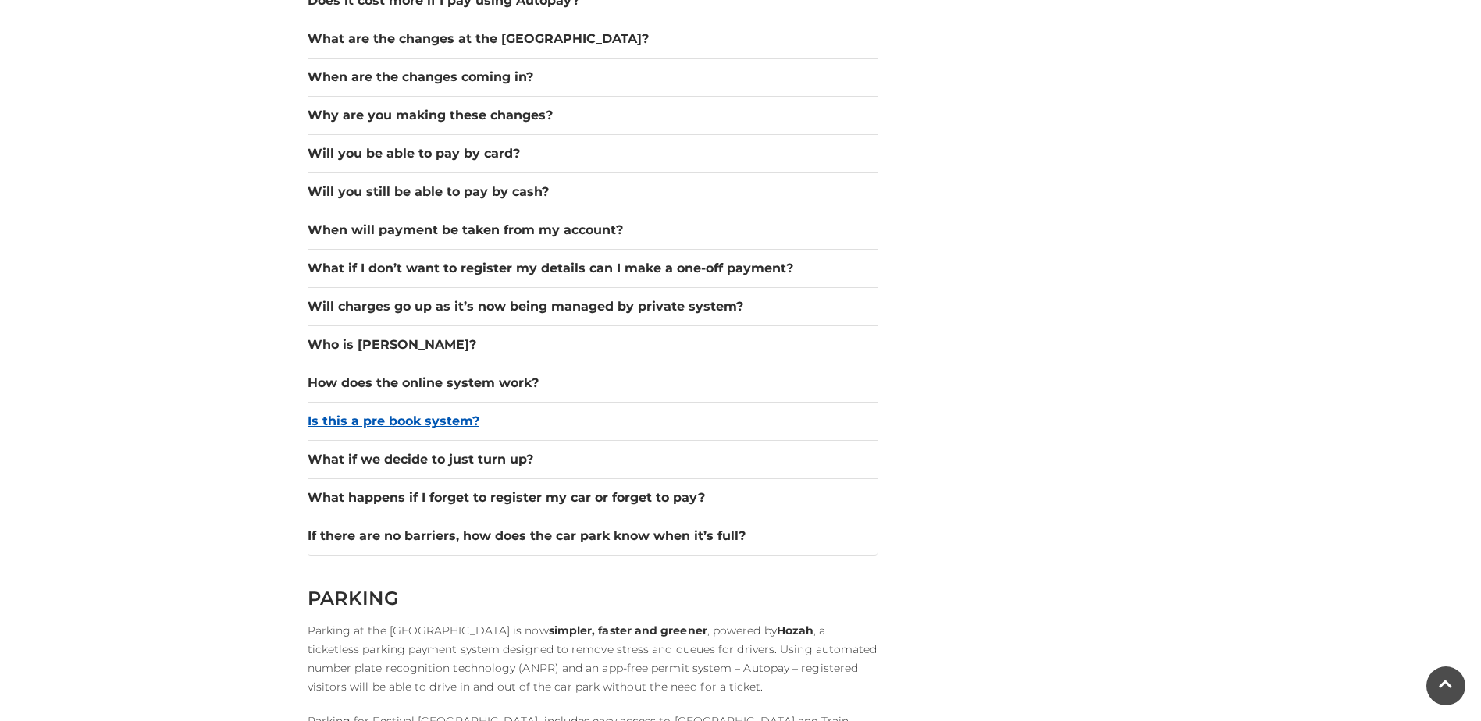
click at [406, 416] on button "Is this a pre book system?" at bounding box center [593, 421] width 570 height 19
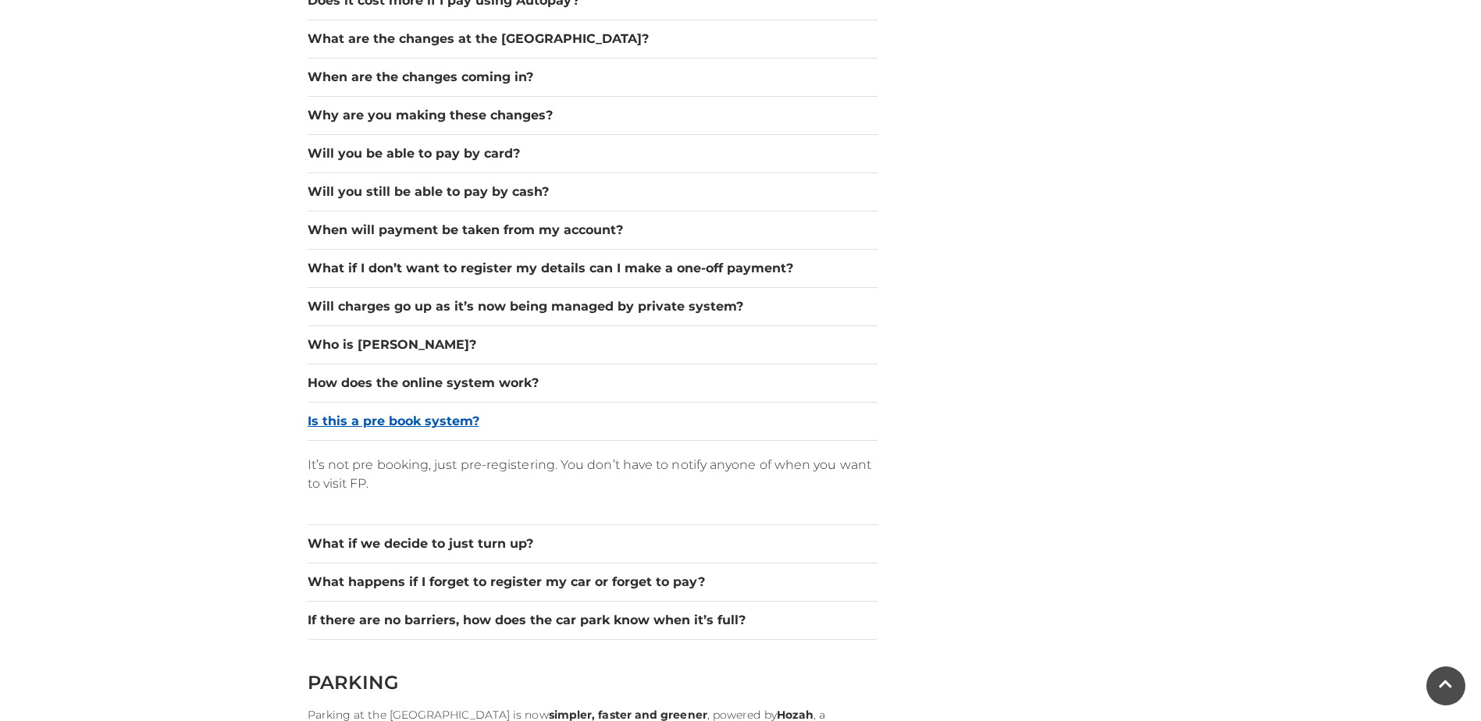
click at [406, 416] on button "Is this a pre book system?" at bounding box center [593, 421] width 570 height 19
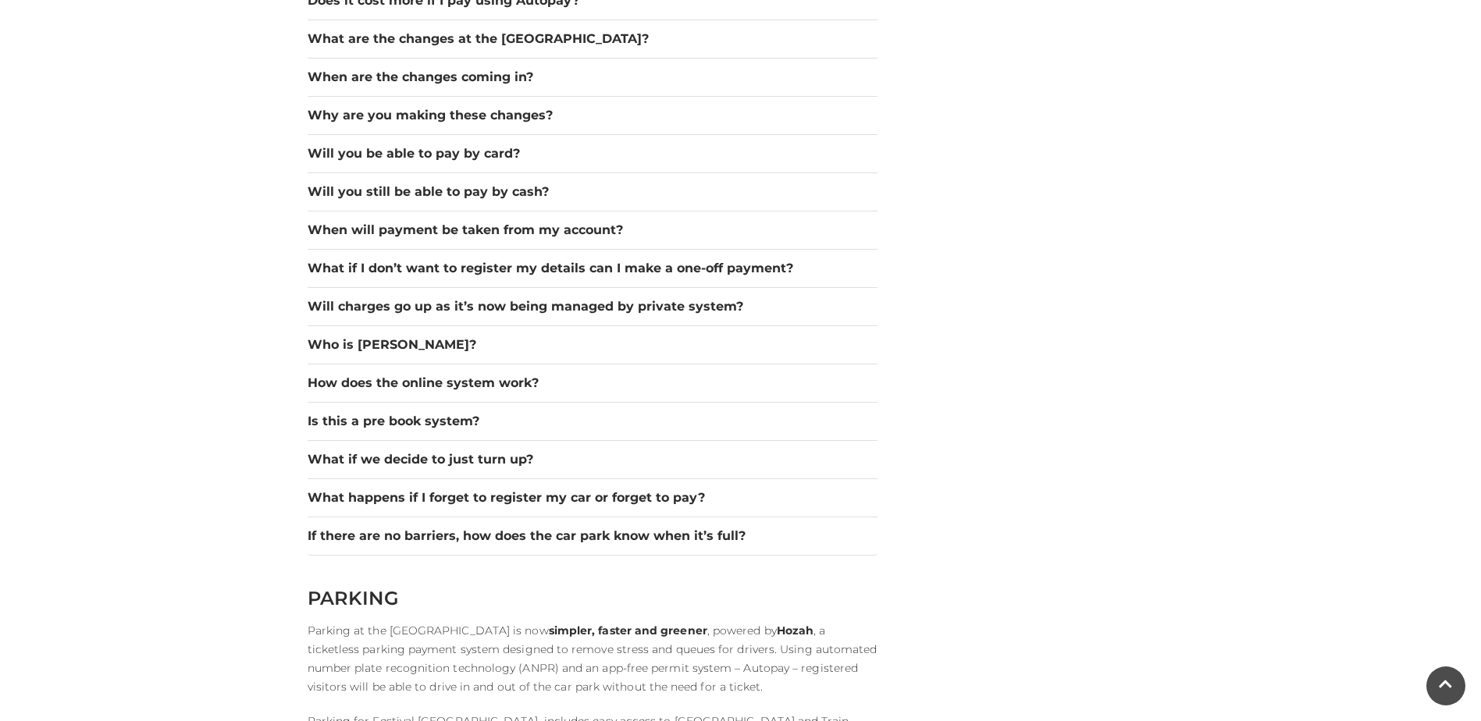
click at [390, 448] on div "What if we decide to just turn up?" at bounding box center [593, 460] width 570 height 38
click at [390, 452] on button "What if we decide to just turn up?" at bounding box center [593, 459] width 570 height 19
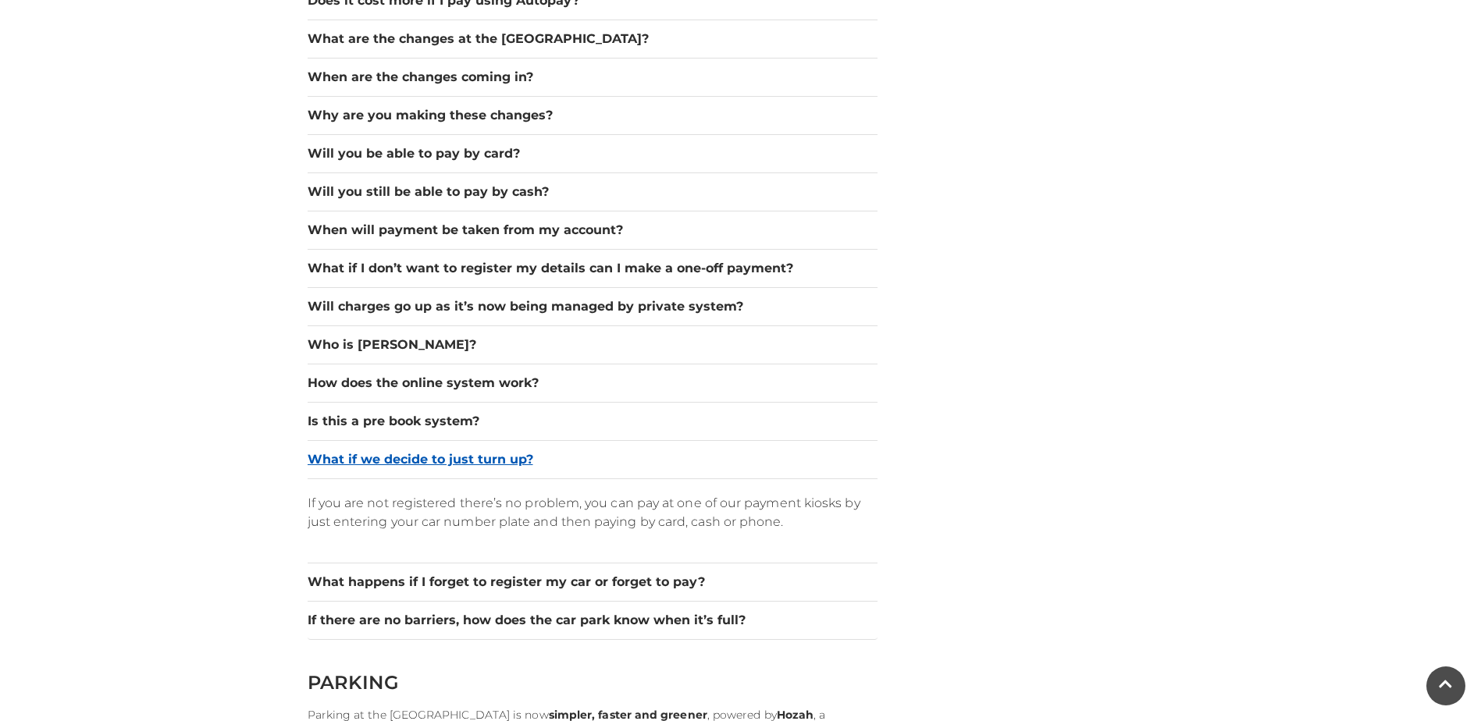
click at [406, 465] on button "What if we decide to just turn up?" at bounding box center [593, 459] width 570 height 19
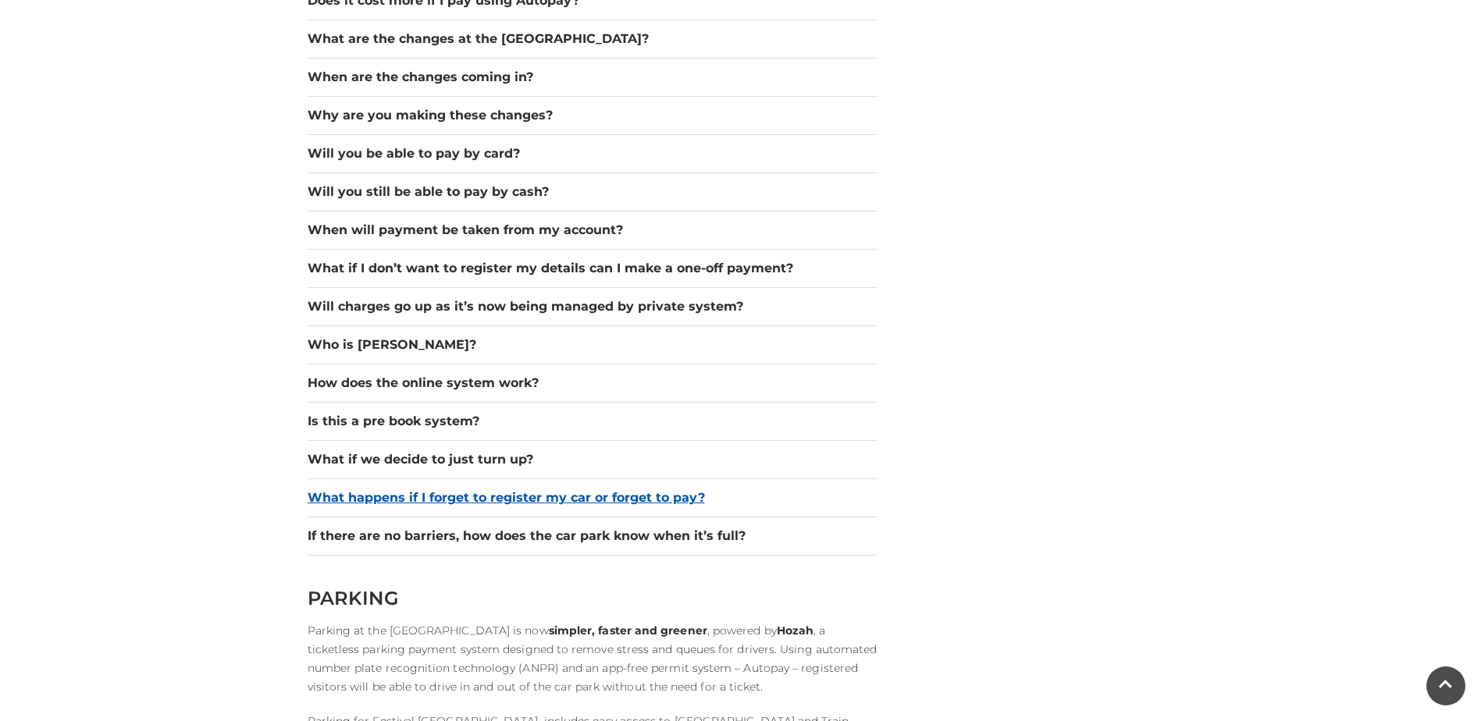
click at [402, 500] on button "What happens if I forget to register my car or forget to pay?" at bounding box center [593, 498] width 570 height 19
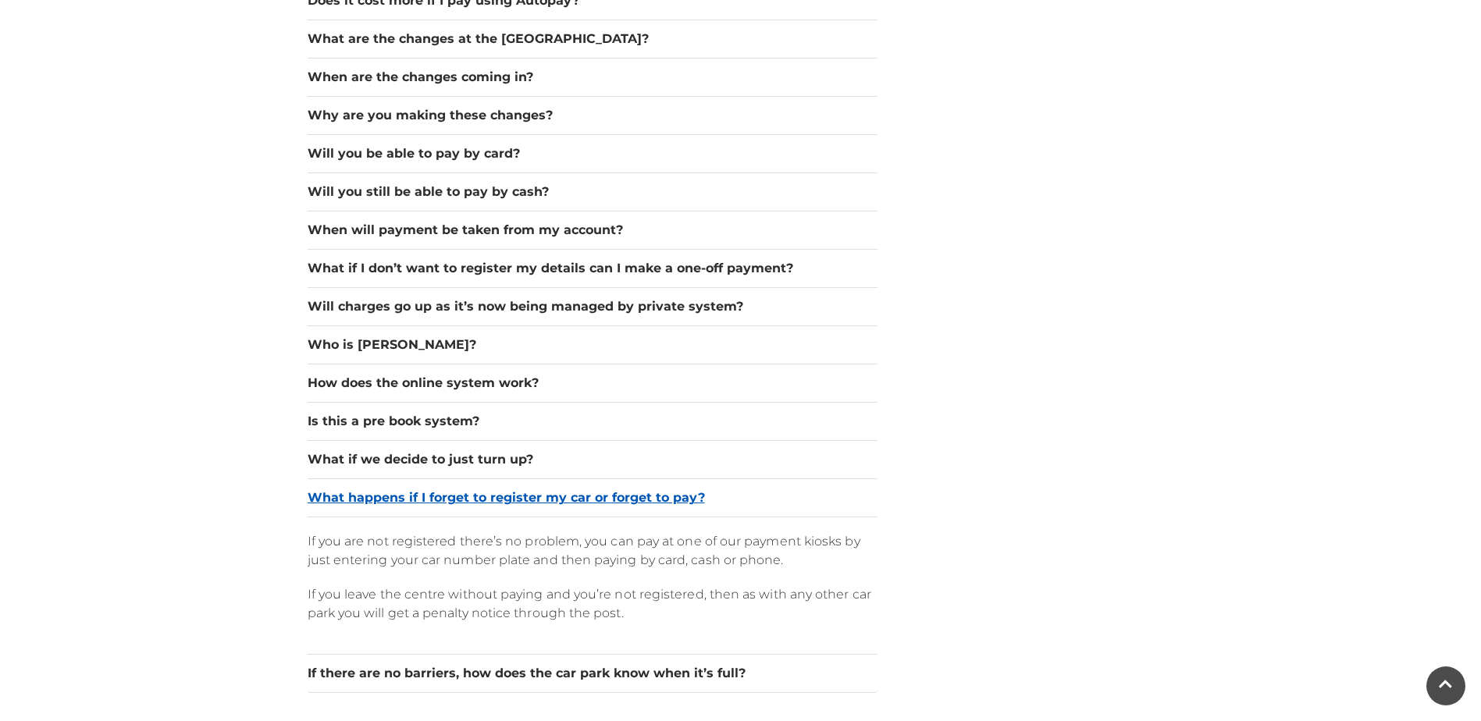
click at [402, 500] on button "What happens if I forget to register my car or forget to pay?" at bounding box center [593, 498] width 570 height 19
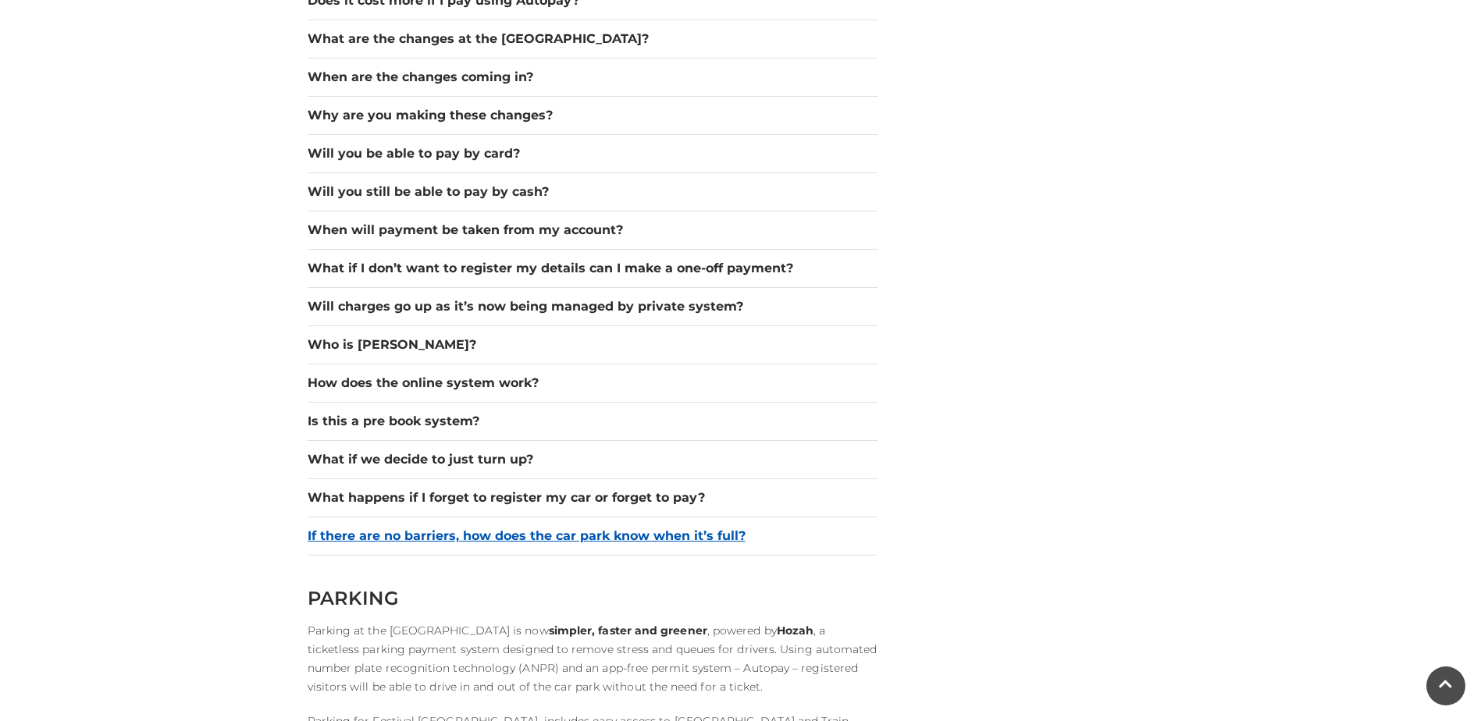
click at [394, 545] on button "If there are no barriers, how does the car park know when it’s full?" at bounding box center [593, 536] width 570 height 19
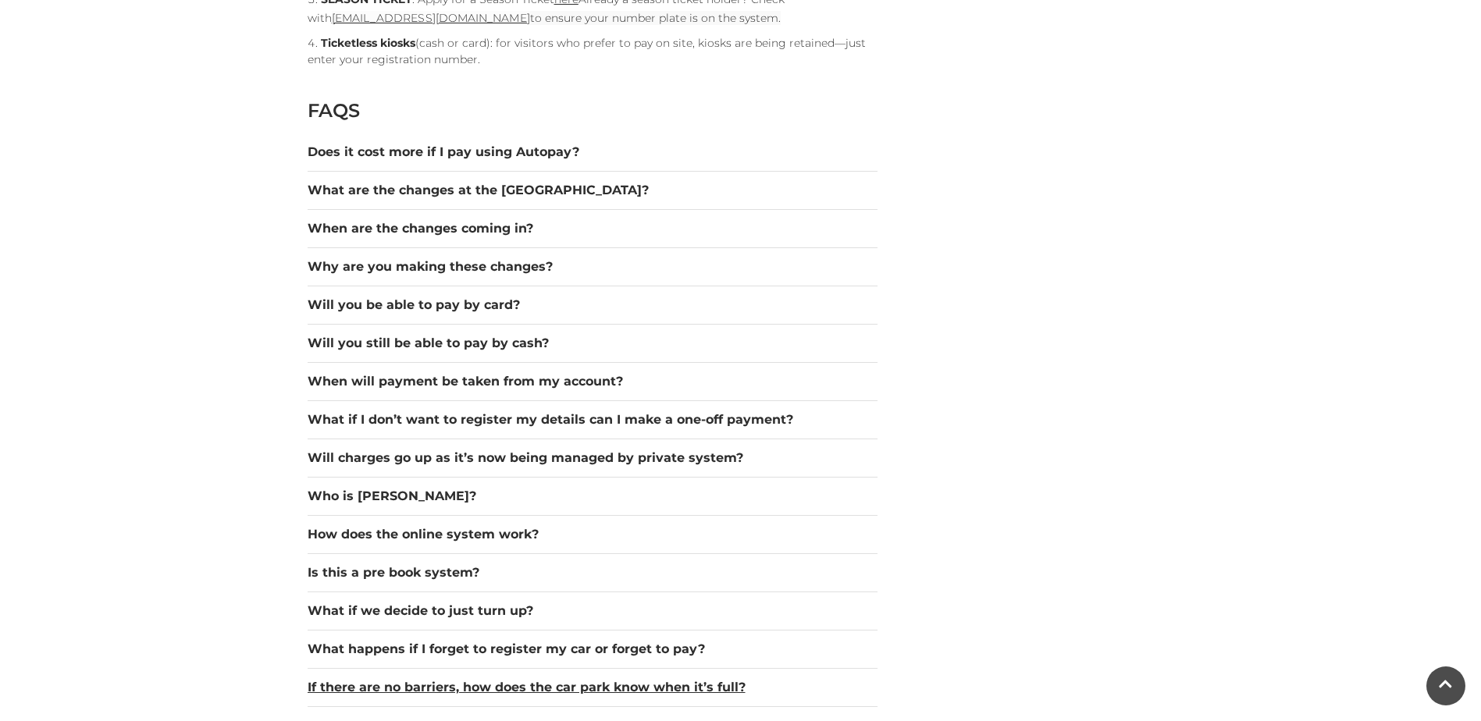
scroll to position [2108, 0]
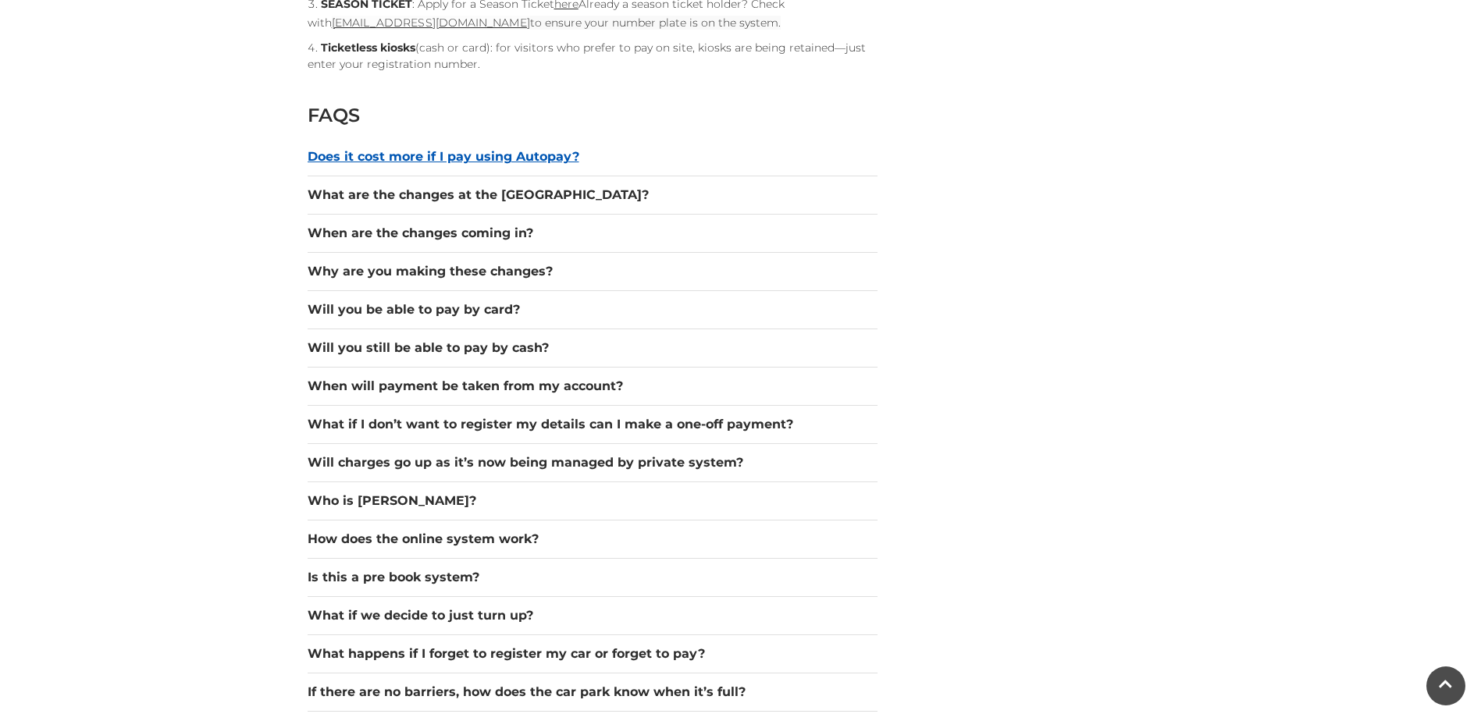
click at [449, 162] on button "Does it cost more if I pay using Autopay?" at bounding box center [593, 157] width 570 height 19
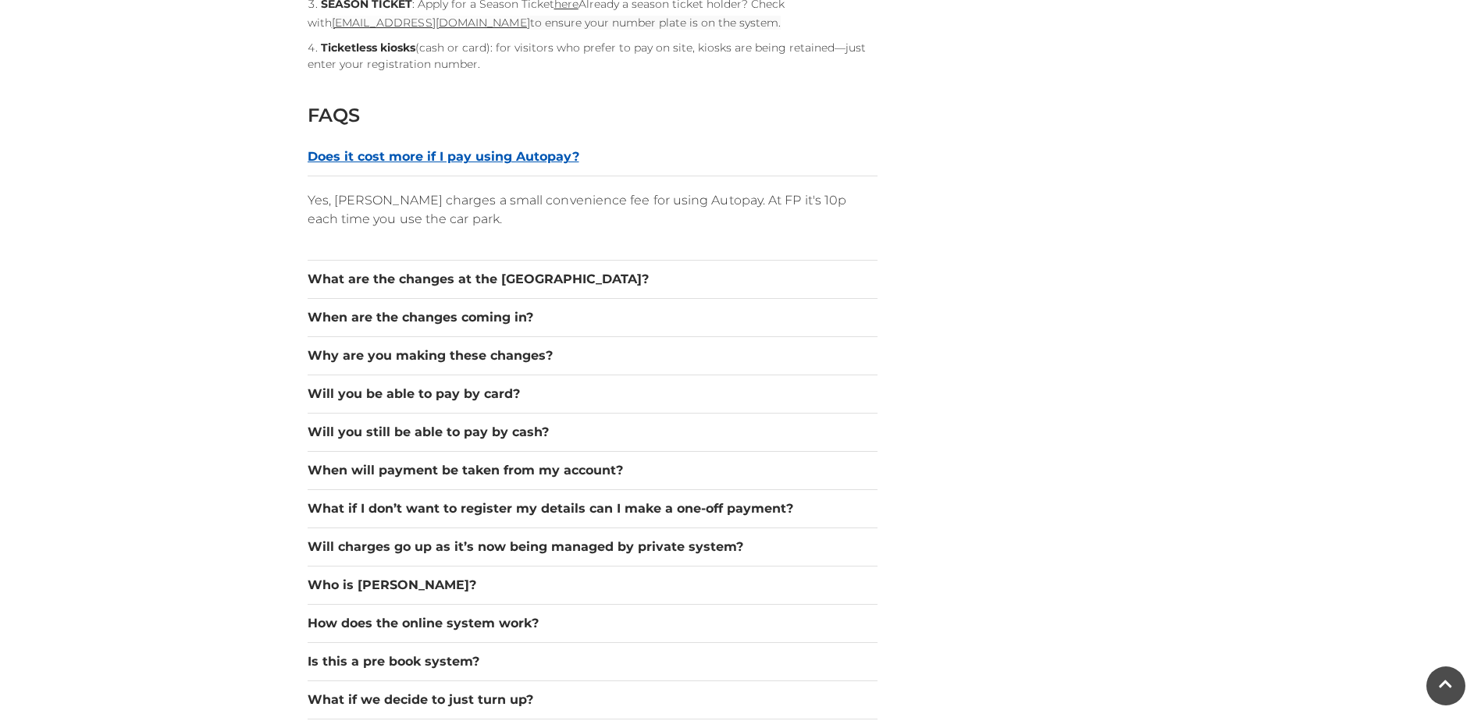
click at [454, 155] on button "Does it cost more if I pay using Autopay?" at bounding box center [593, 157] width 570 height 19
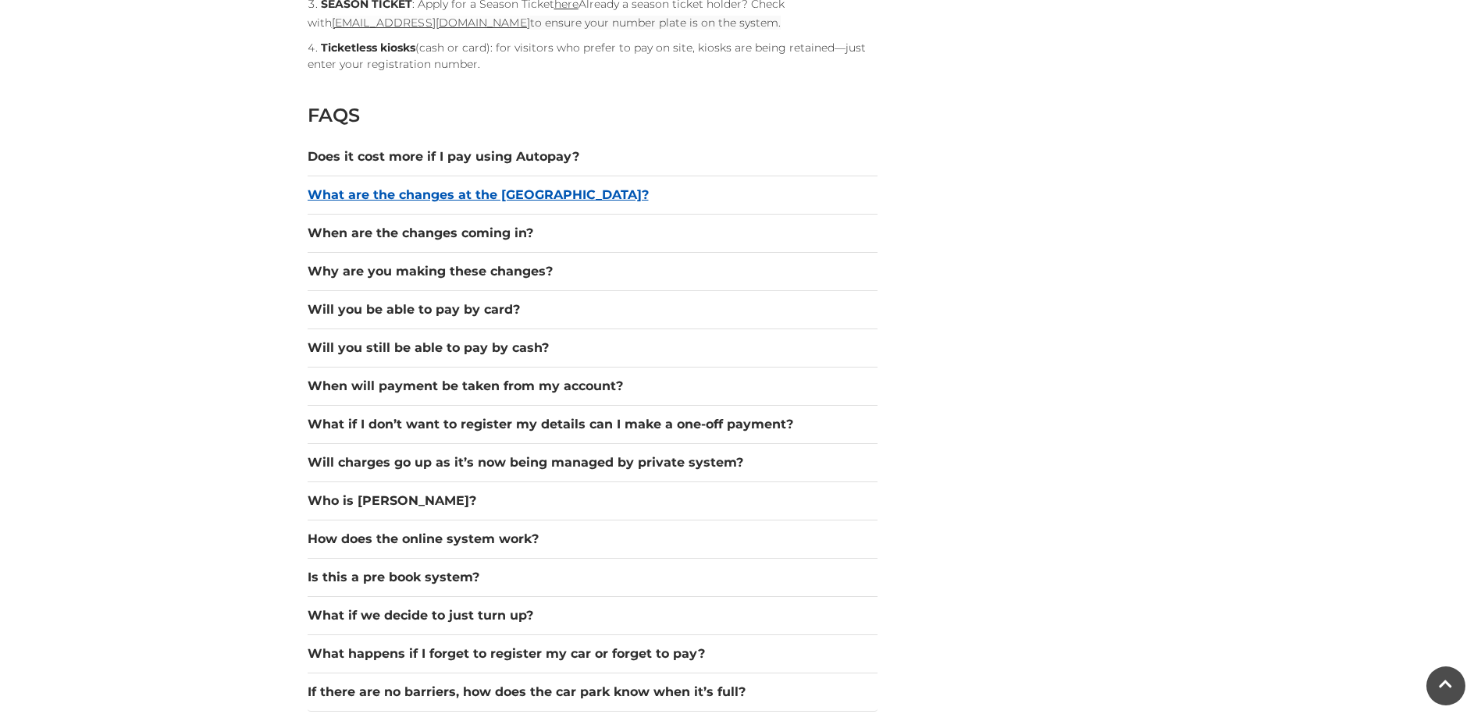
click at [422, 197] on button "What are the changes at the car park?" at bounding box center [593, 195] width 570 height 19
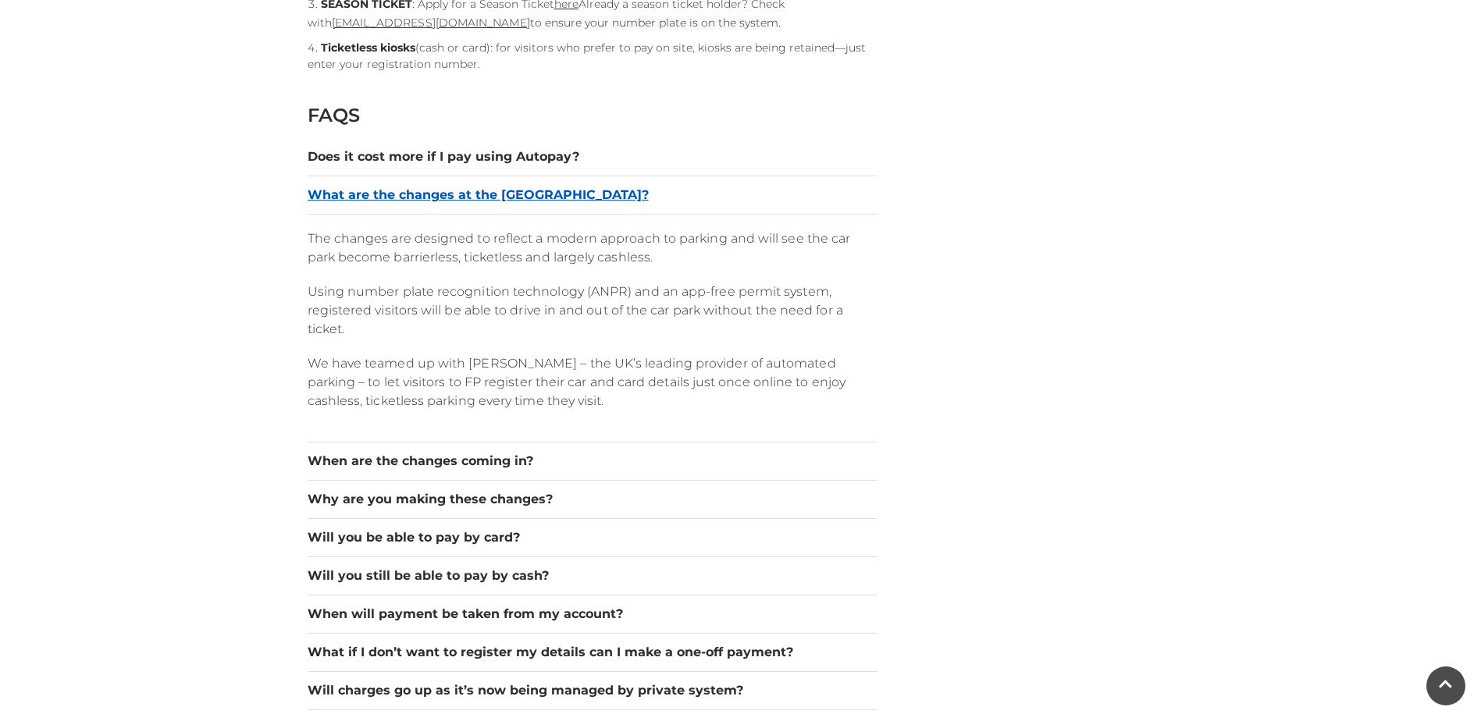
click at [422, 197] on button "What are the changes at the car park?" at bounding box center [593, 195] width 570 height 19
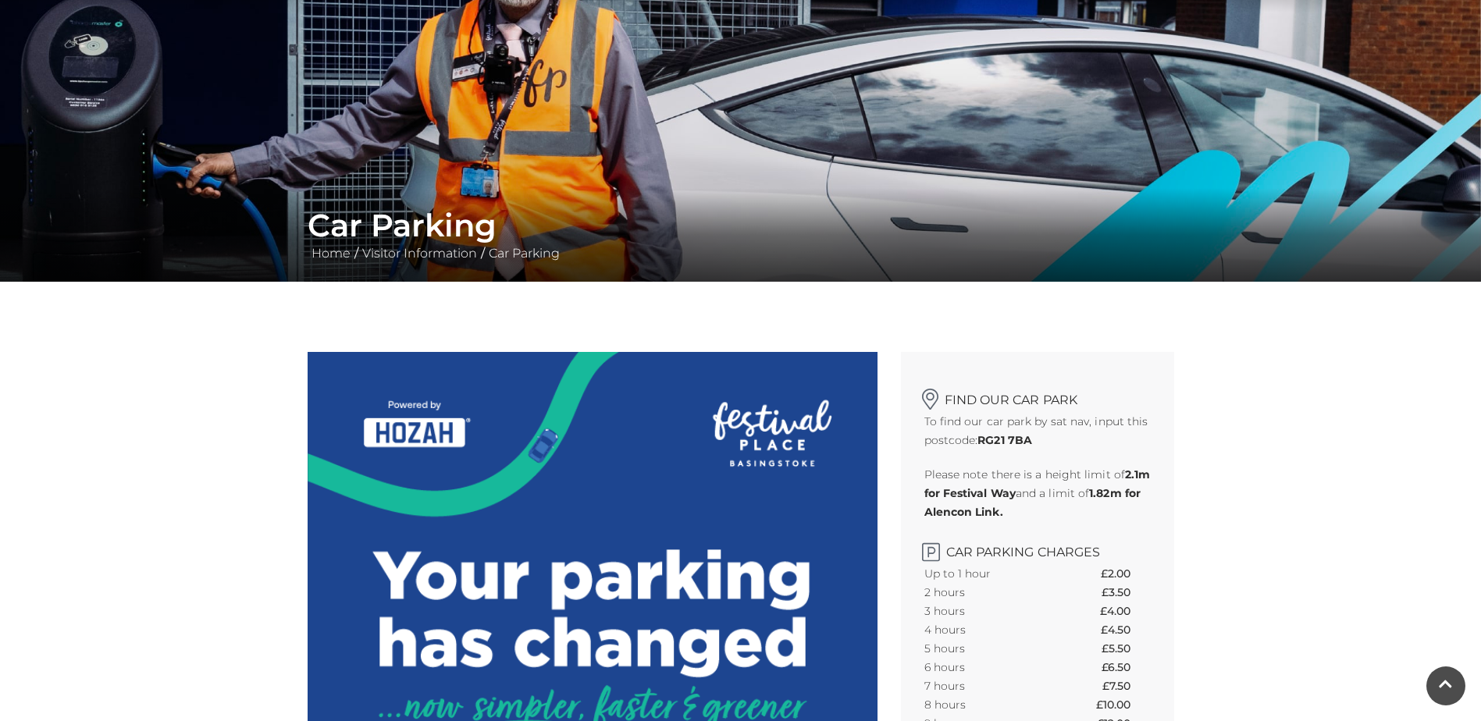
scroll to position [0, 0]
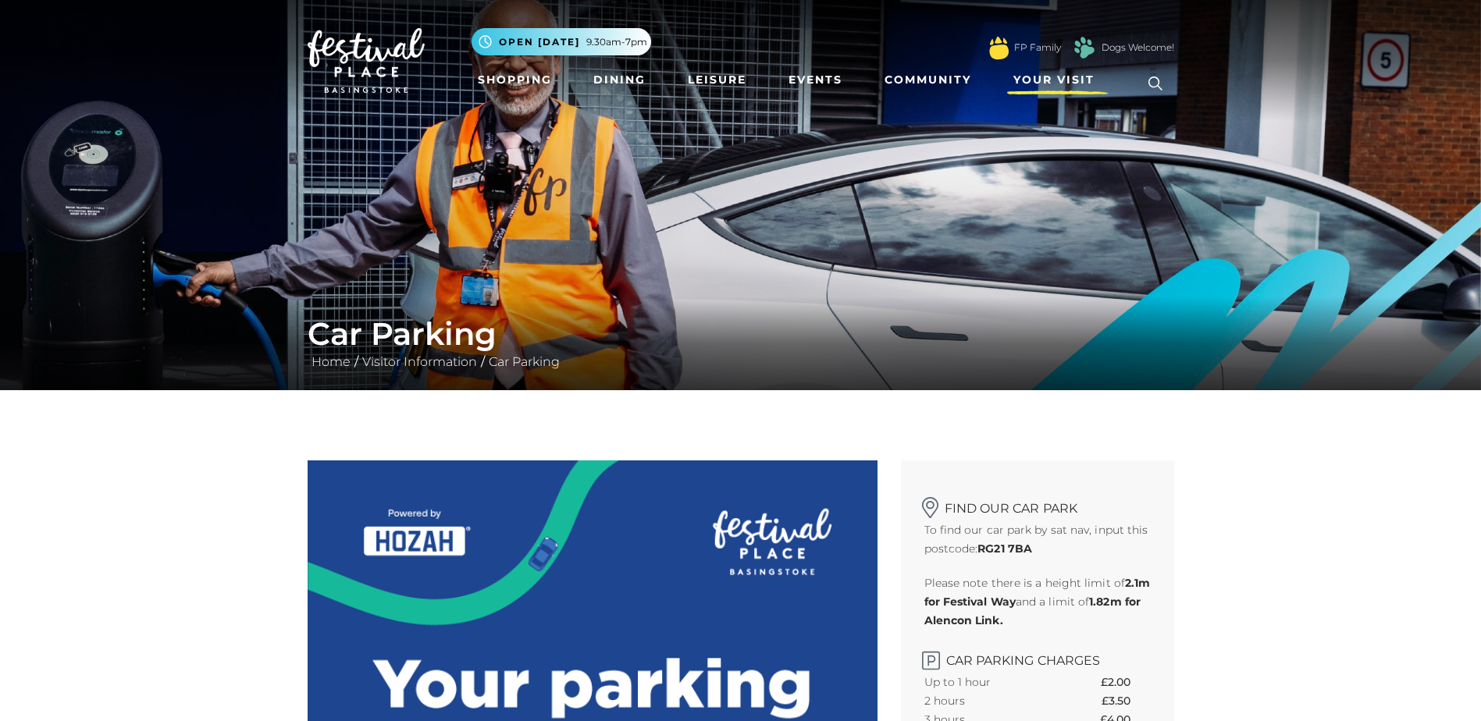
click at [1042, 80] on span "Your Visit" at bounding box center [1053, 80] width 81 height 16
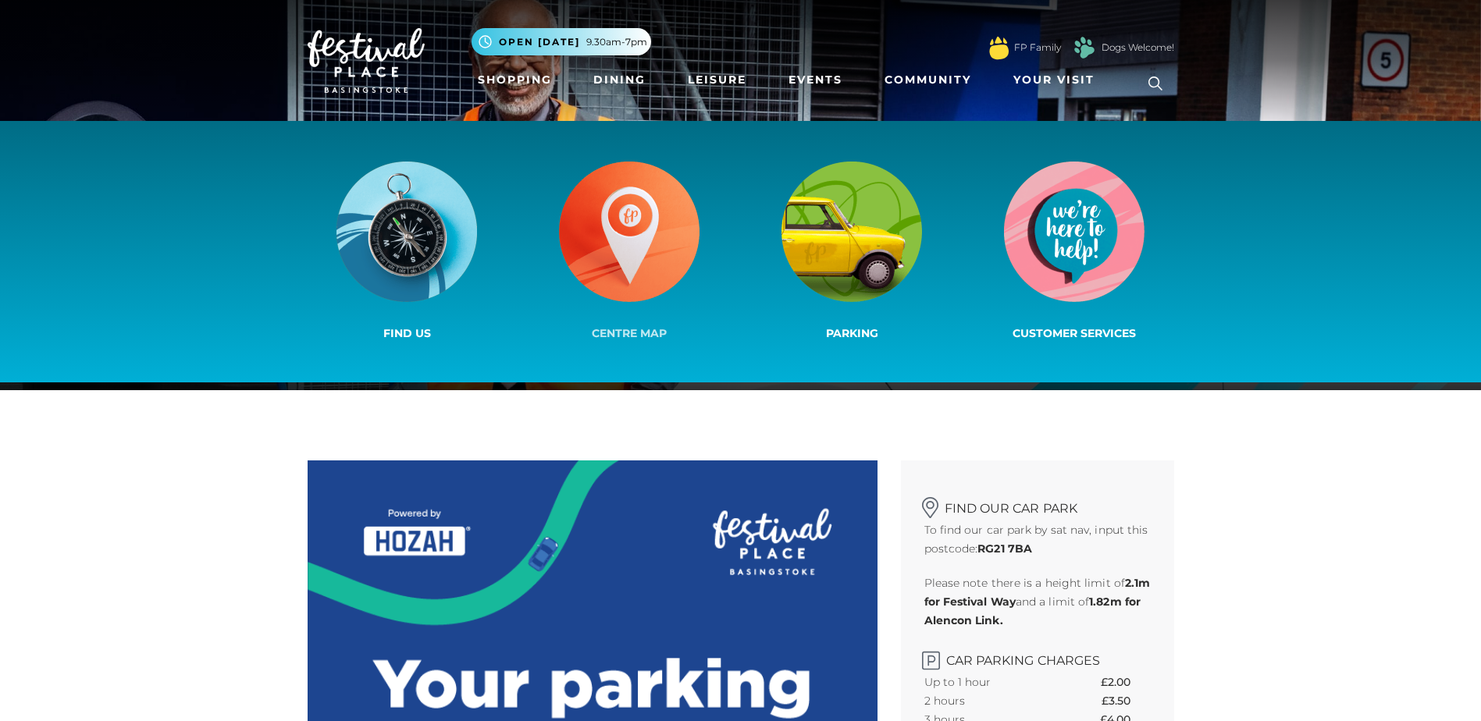
click at [583, 258] on img at bounding box center [629, 232] width 141 height 141
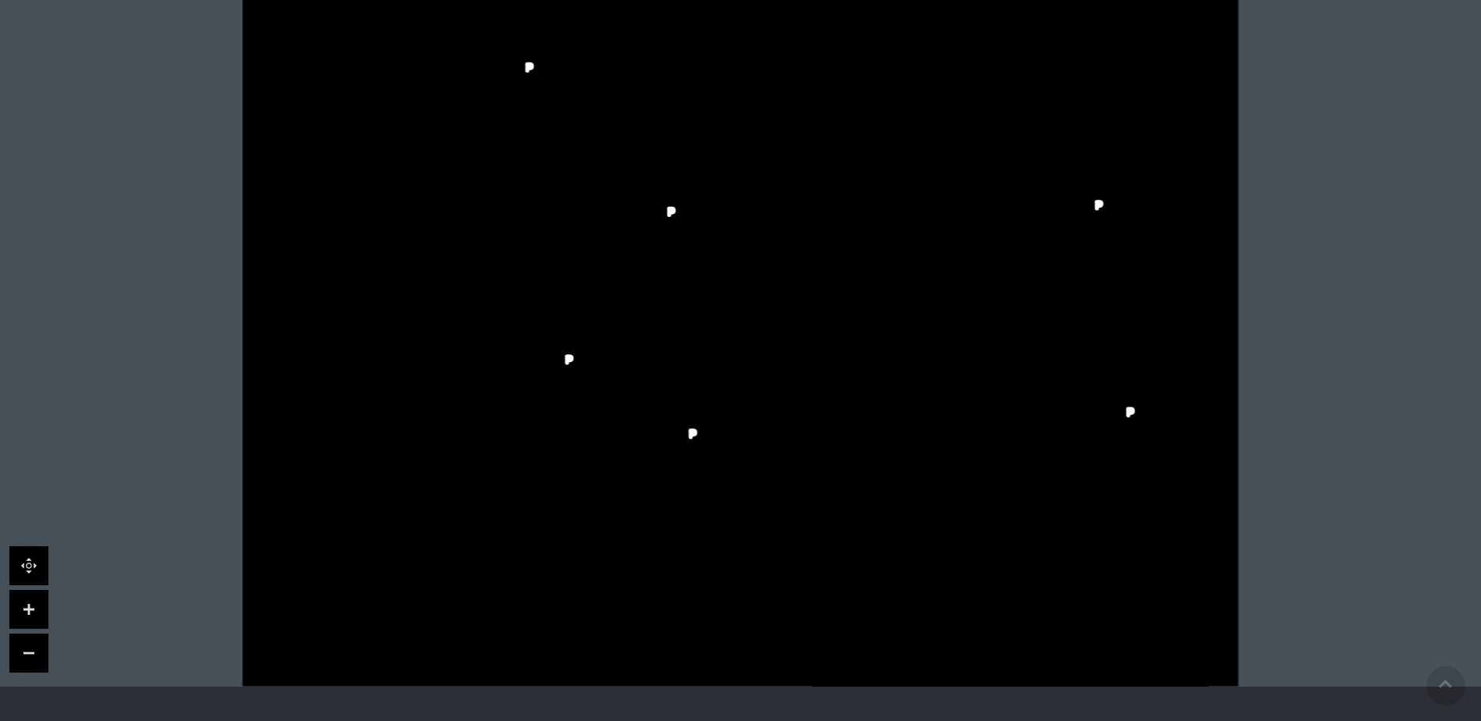
scroll to position [634, 0]
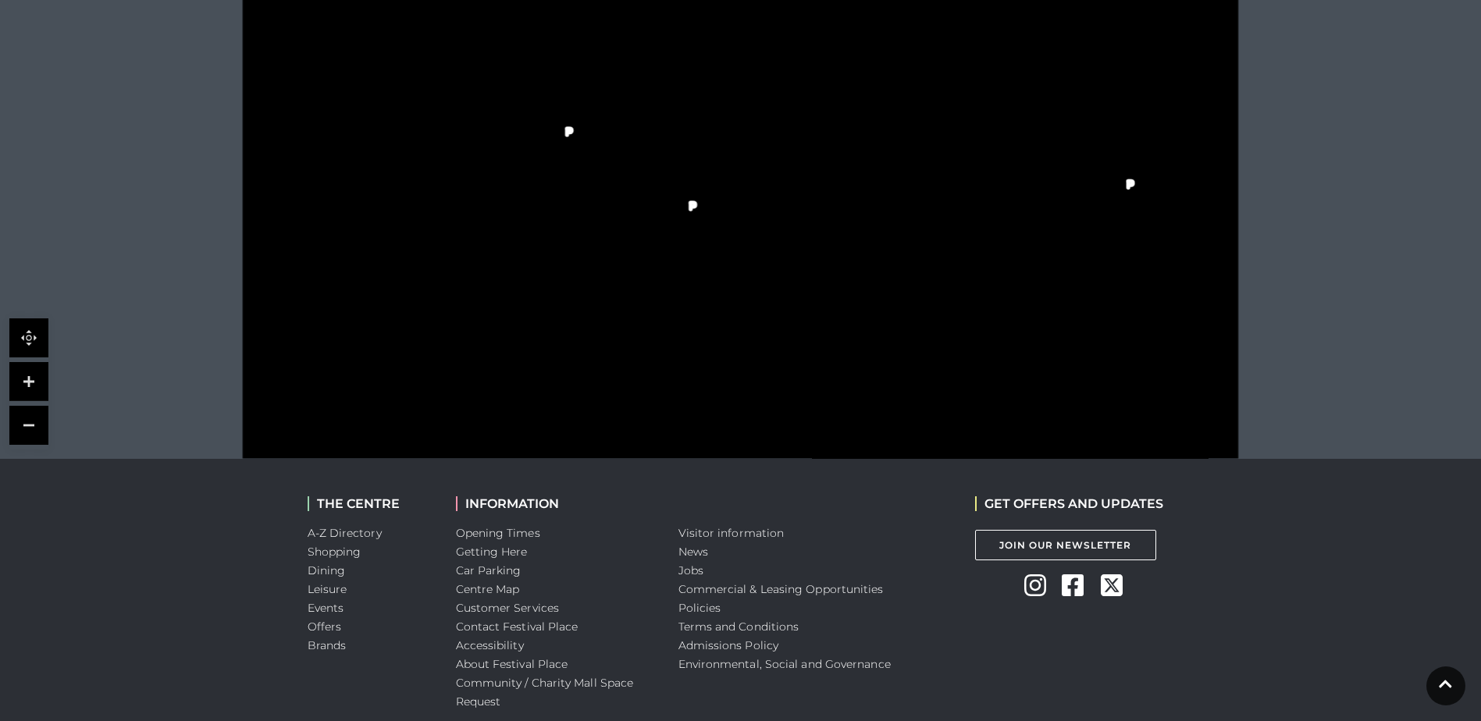
click at [30, 390] on link at bounding box center [28, 381] width 39 height 39
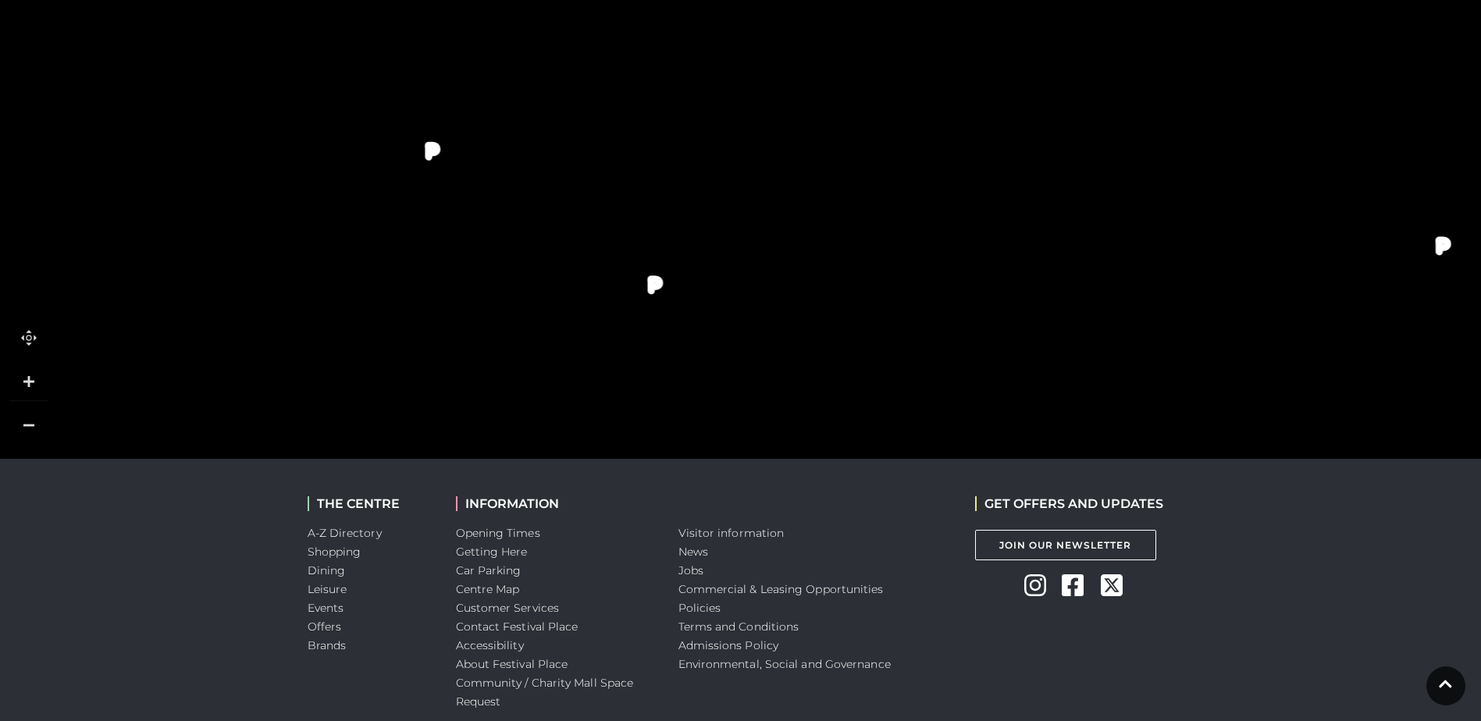
click at [31, 389] on link at bounding box center [28, 381] width 39 height 39
drag, startPoint x: 1171, startPoint y: 176, endPoint x: 266, endPoint y: 340, distance: 919.5
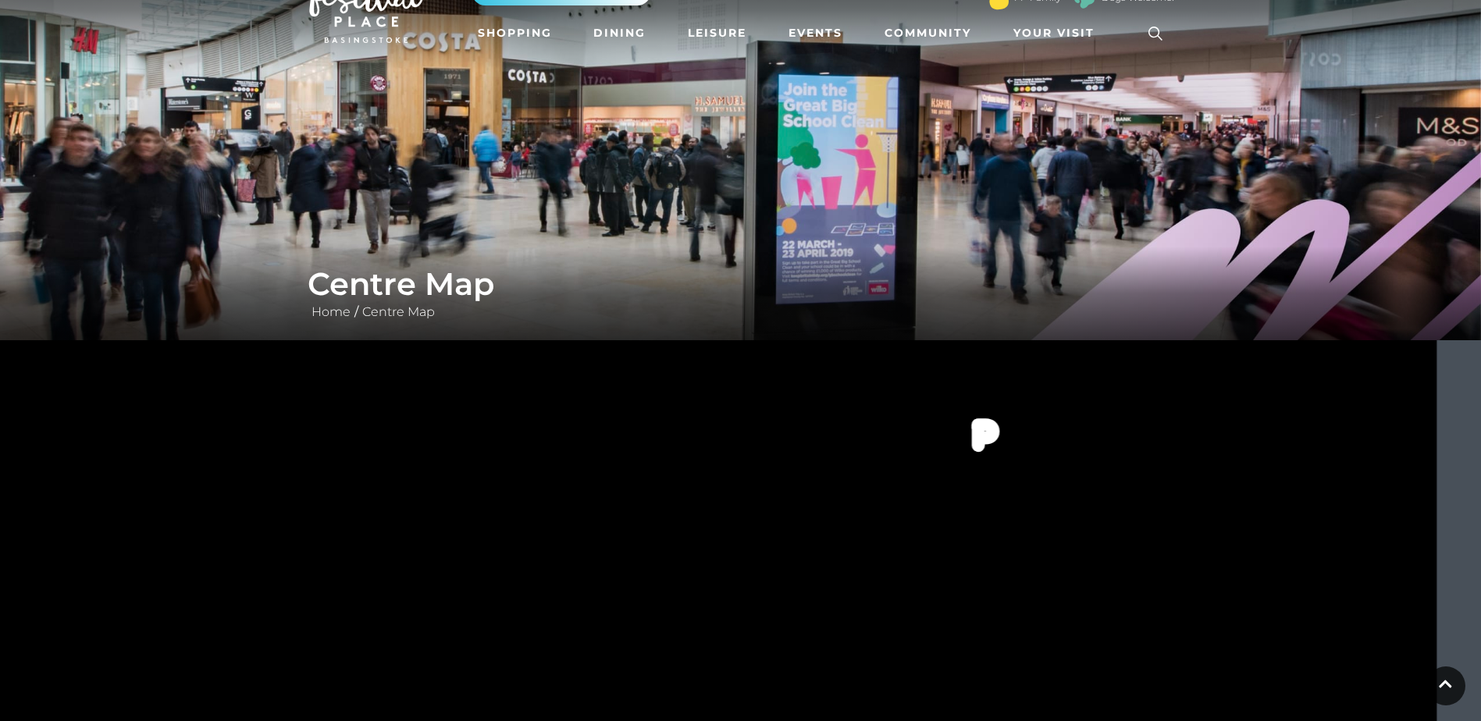
scroll to position [0, 0]
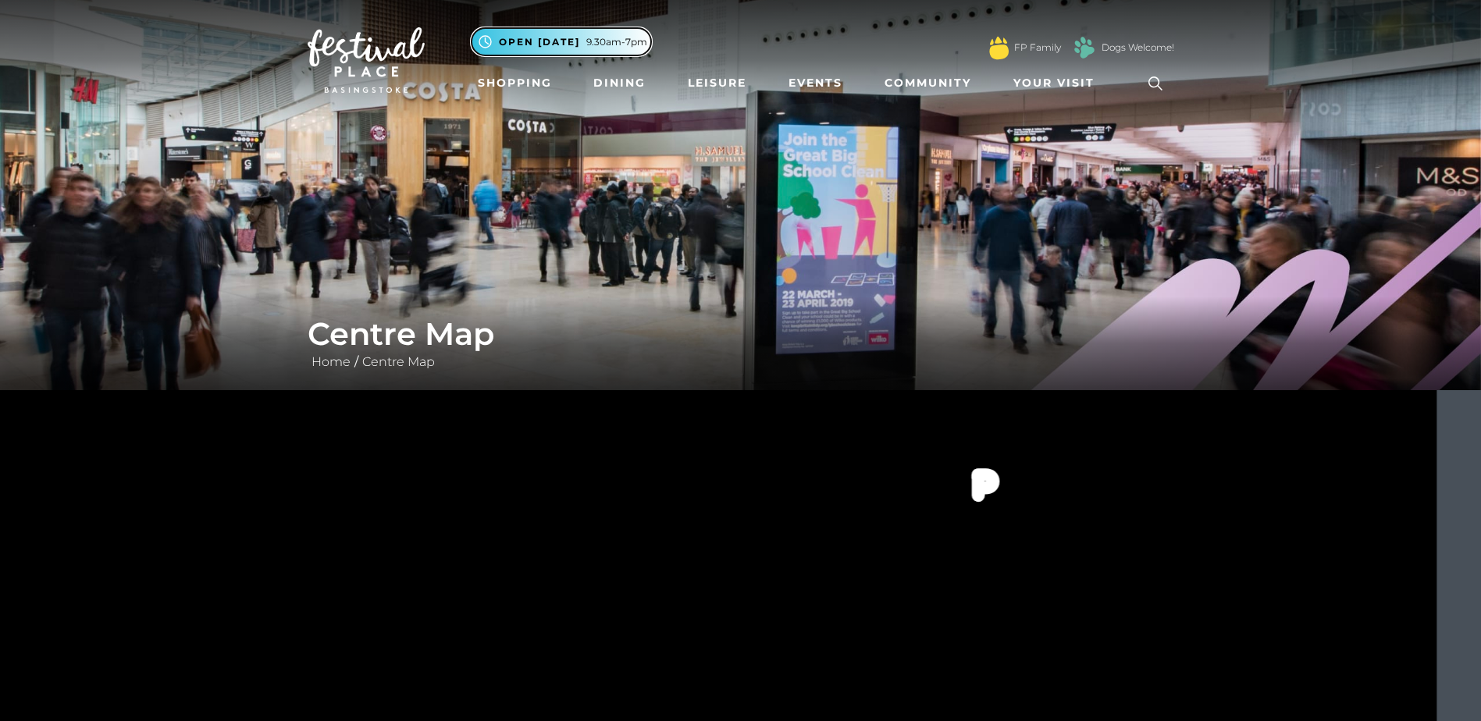
click at [555, 39] on span "Open [DATE]" at bounding box center [539, 42] width 81 height 14
